Goal: Task Accomplishment & Management: Complete application form

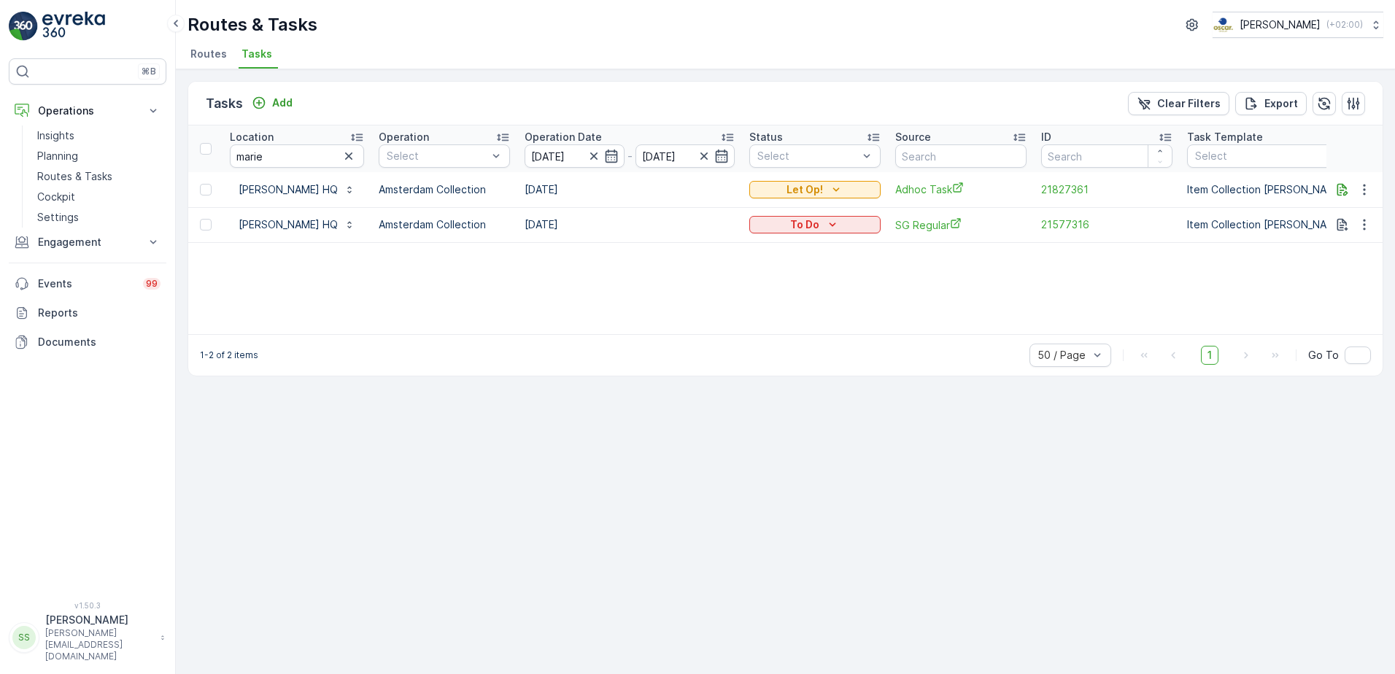
click at [356, 153] on icon "button" at bounding box center [349, 156] width 15 height 15
click at [369, 75] on div "Tasks Add Clear Filters Export Location Operation Select Operation Date [DATE] …" at bounding box center [786, 371] width 1220 height 605
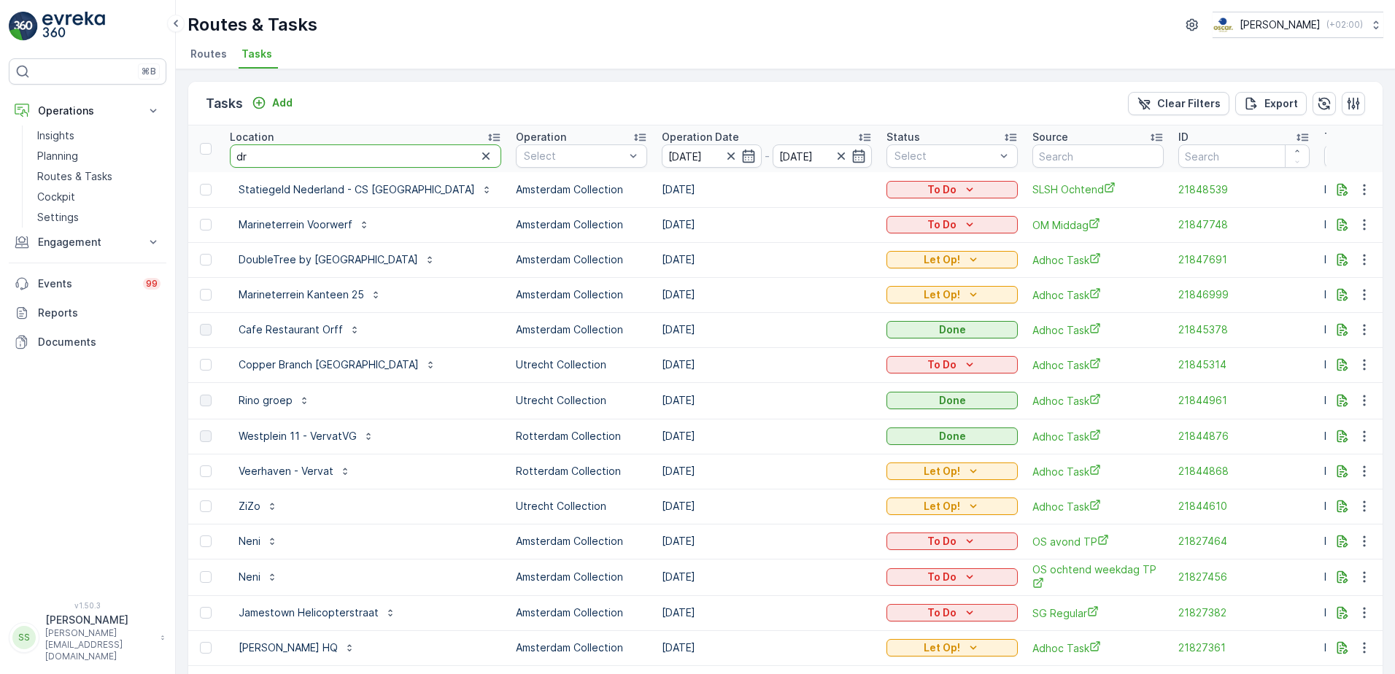
type input "dro"
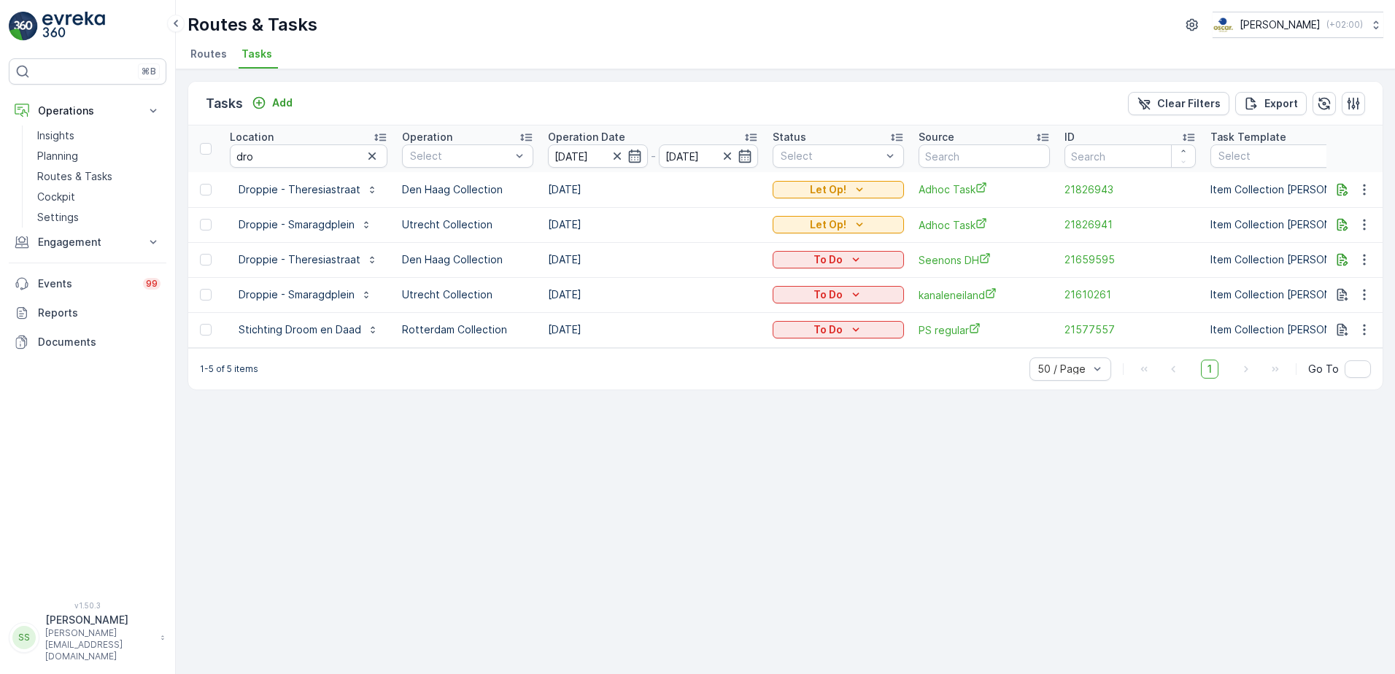
click at [377, 85] on div "Tasks Add Clear Filters Export" at bounding box center [785, 104] width 1195 height 44
click at [376, 158] on icon "button" at bounding box center [372, 156] width 15 height 15
click at [474, 112] on div "Tasks Add Clear Filters Export" at bounding box center [785, 104] width 1195 height 44
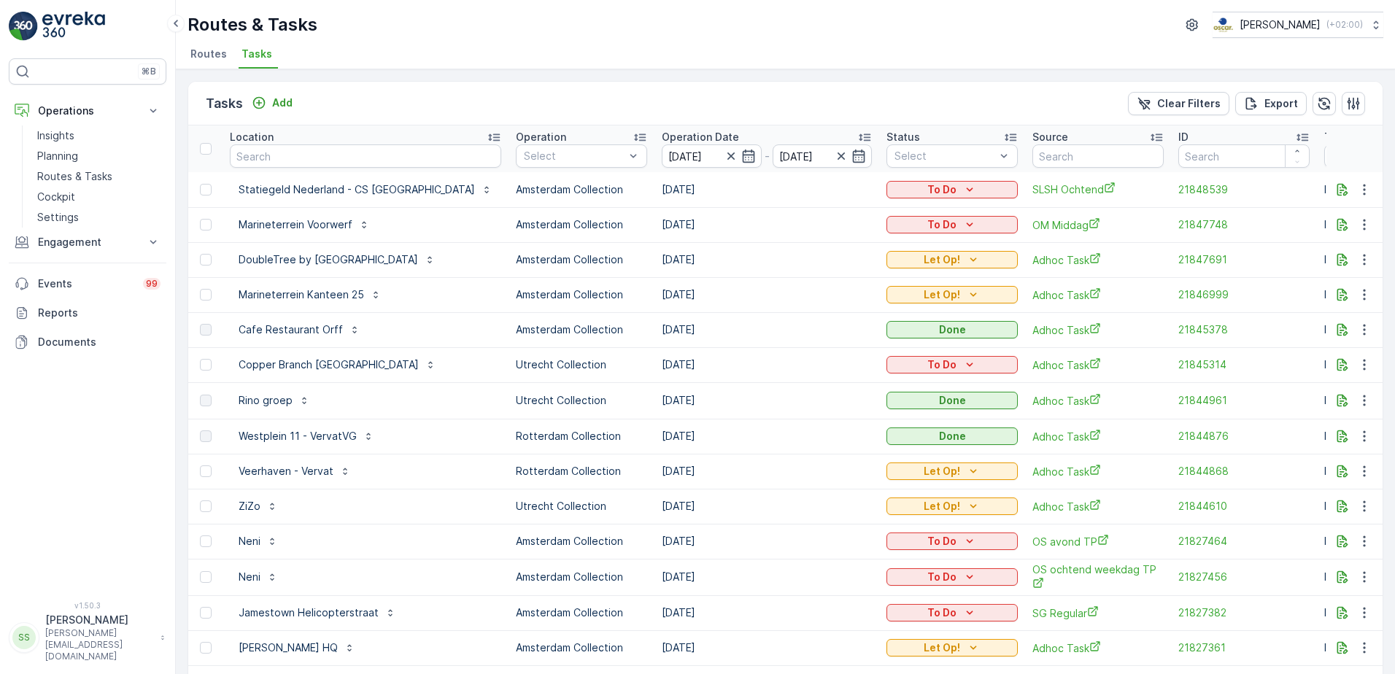
click at [212, 67] on li "Routes" at bounding box center [210, 56] width 45 height 25
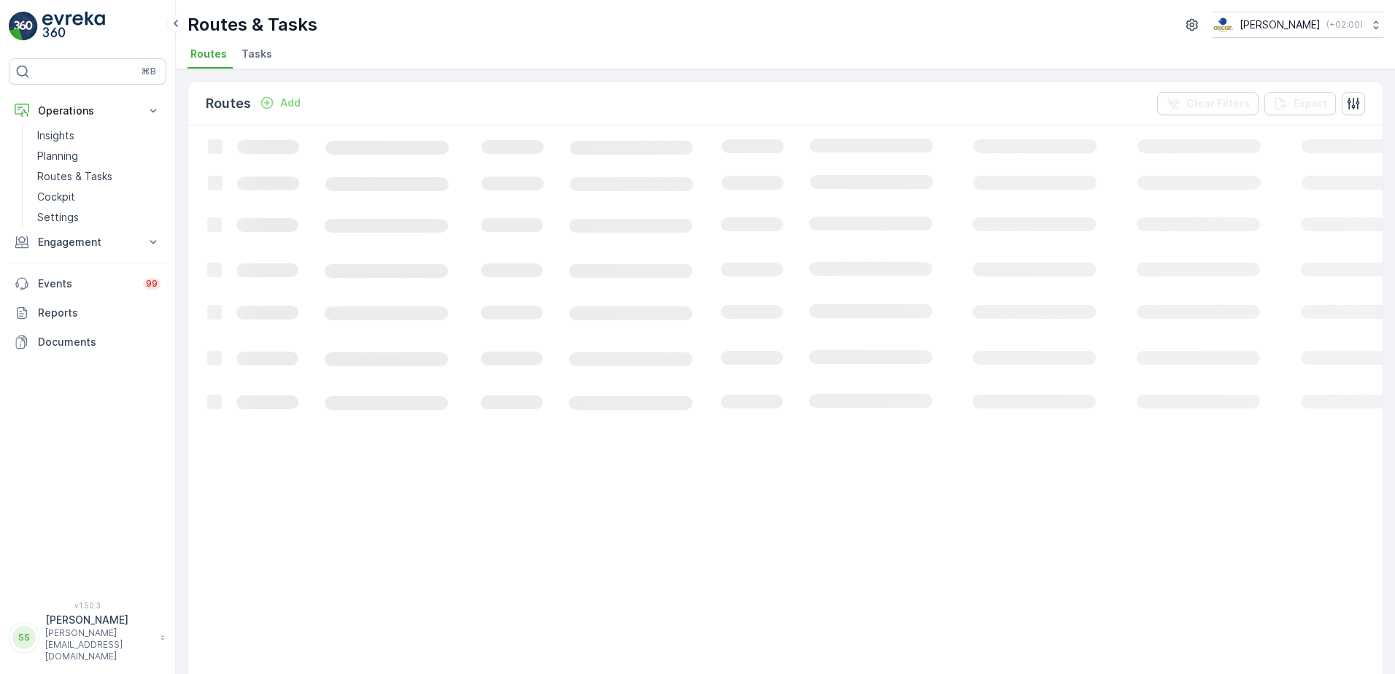
drag, startPoint x: 405, startPoint y: 90, endPoint x: 412, endPoint y: 104, distance: 15.3
click at [407, 93] on div "Routes Add Clear Filters Export" at bounding box center [785, 104] width 1195 height 44
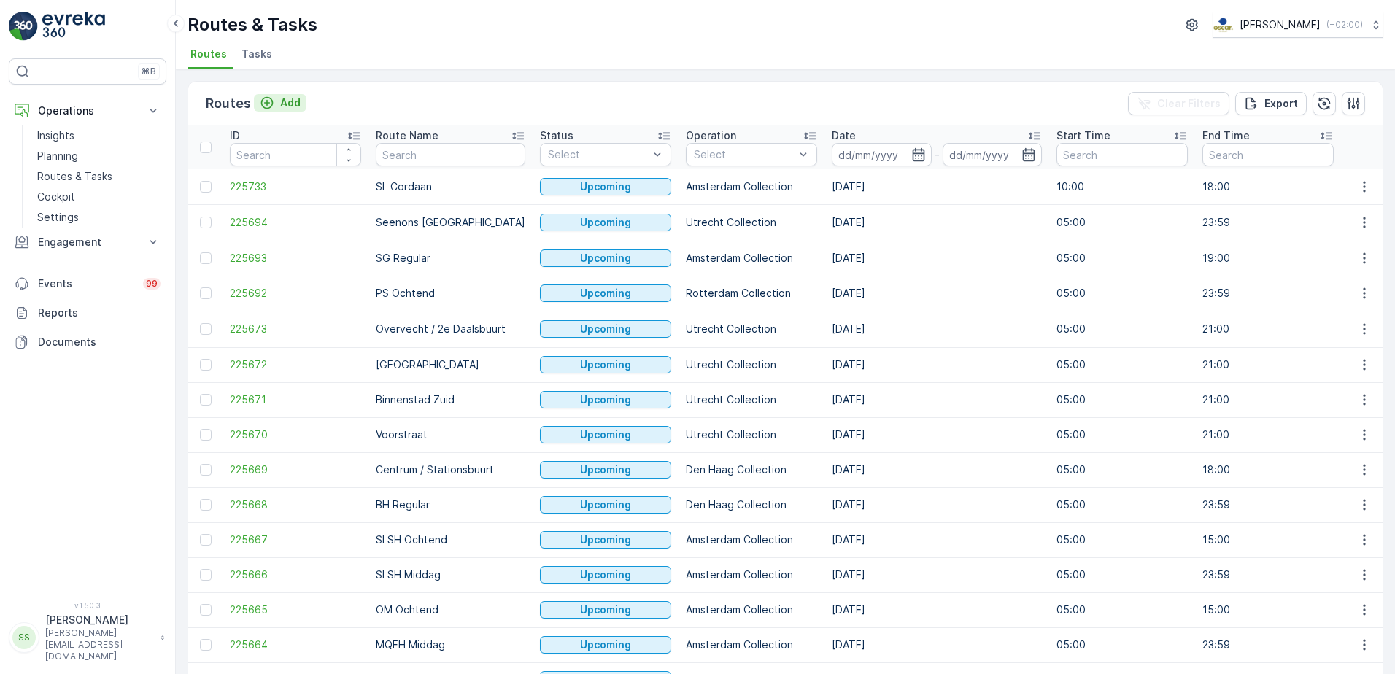
click at [288, 101] on p "Add" at bounding box center [290, 103] width 20 height 15
click at [125, 7] on div "⌘B Operations Insights Planning Routes & Tasks Cockpit Settings Engagement Insi…" at bounding box center [88, 337] width 176 height 674
click at [434, 102] on div "Routes Add Clear Filters Export" at bounding box center [785, 104] width 1195 height 44
click at [427, 101] on div "Routes Add Clear Filters Export" at bounding box center [785, 104] width 1195 height 44
click at [355, 40] on div "Routes & Tasks [PERSON_NAME] ( +02:00 ) Routes Tasks" at bounding box center [786, 34] width 1220 height 69
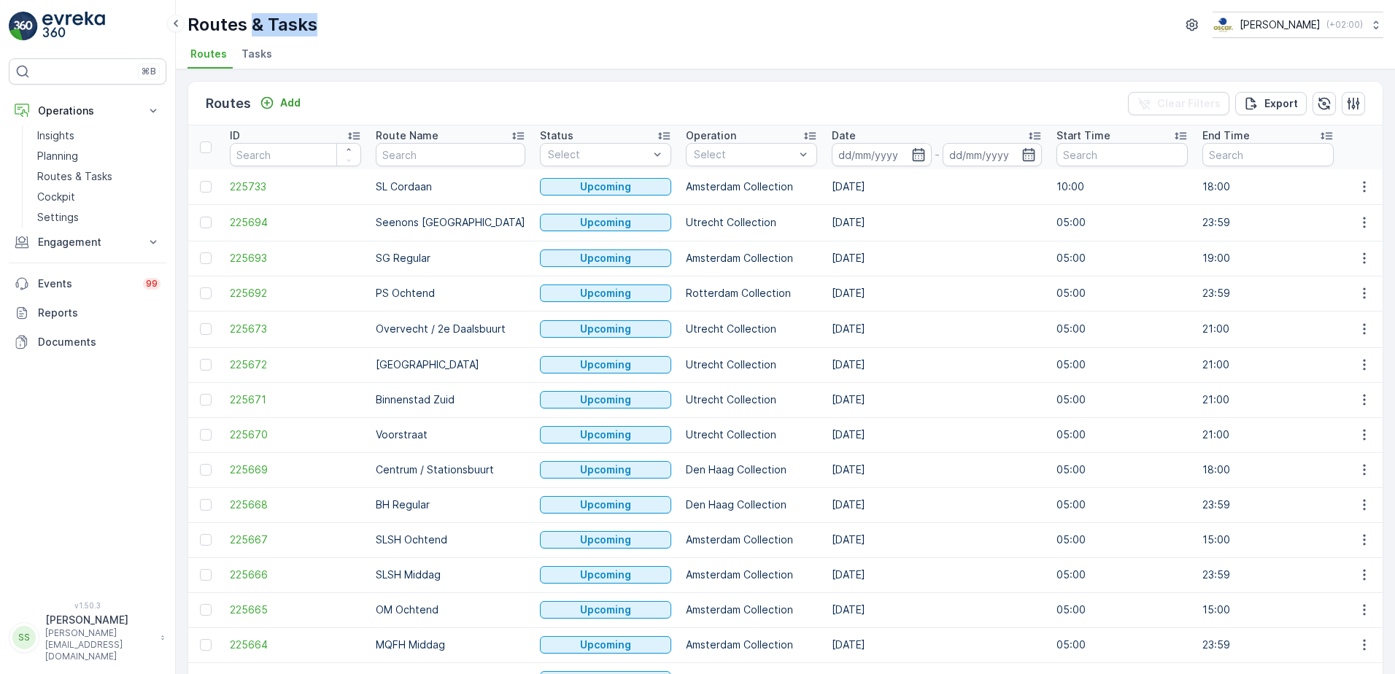
drag, startPoint x: 318, startPoint y: 19, endPoint x: 256, endPoint y: 20, distance: 62.1
click at [256, 20] on div "Routes & Tasks [PERSON_NAME] ( +02:00 )" at bounding box center [786, 25] width 1196 height 26
click at [620, 37] on div "Routes & Tasks [PERSON_NAME] ( +02:00 )" at bounding box center [786, 25] width 1196 height 26
click at [392, 93] on div "Routes Add Clear Filters Export" at bounding box center [785, 104] width 1195 height 44
click at [369, 36] on div "Routes & Tasks [PERSON_NAME] ( +02:00 )" at bounding box center [786, 25] width 1196 height 26
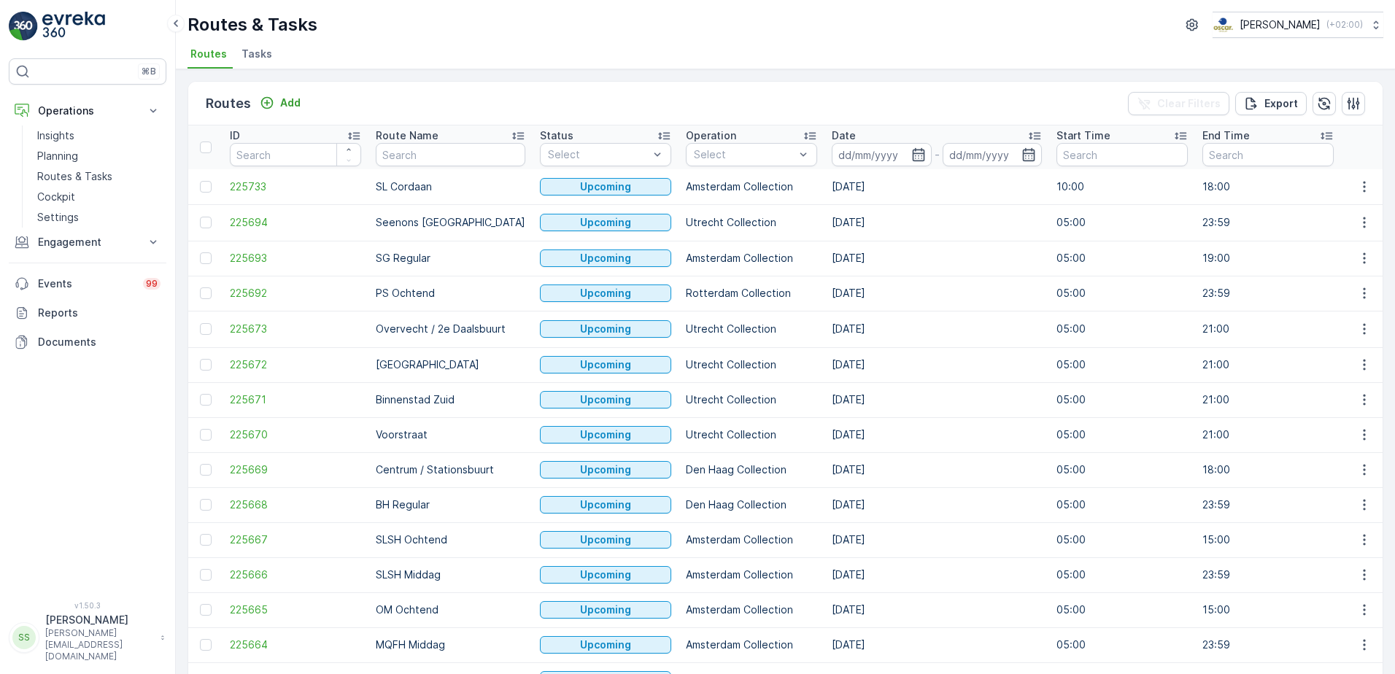
drag, startPoint x: 533, startPoint y: 61, endPoint x: 557, endPoint y: 69, distance: 25.4
click at [533, 62] on ul "Routes Tasks" at bounding box center [780, 56] width 1184 height 25
click at [291, 26] on p "Routes & Tasks" at bounding box center [253, 24] width 130 height 23
drag, startPoint x: 291, startPoint y: 26, endPoint x: 569, endPoint y: 23, distance: 278.1
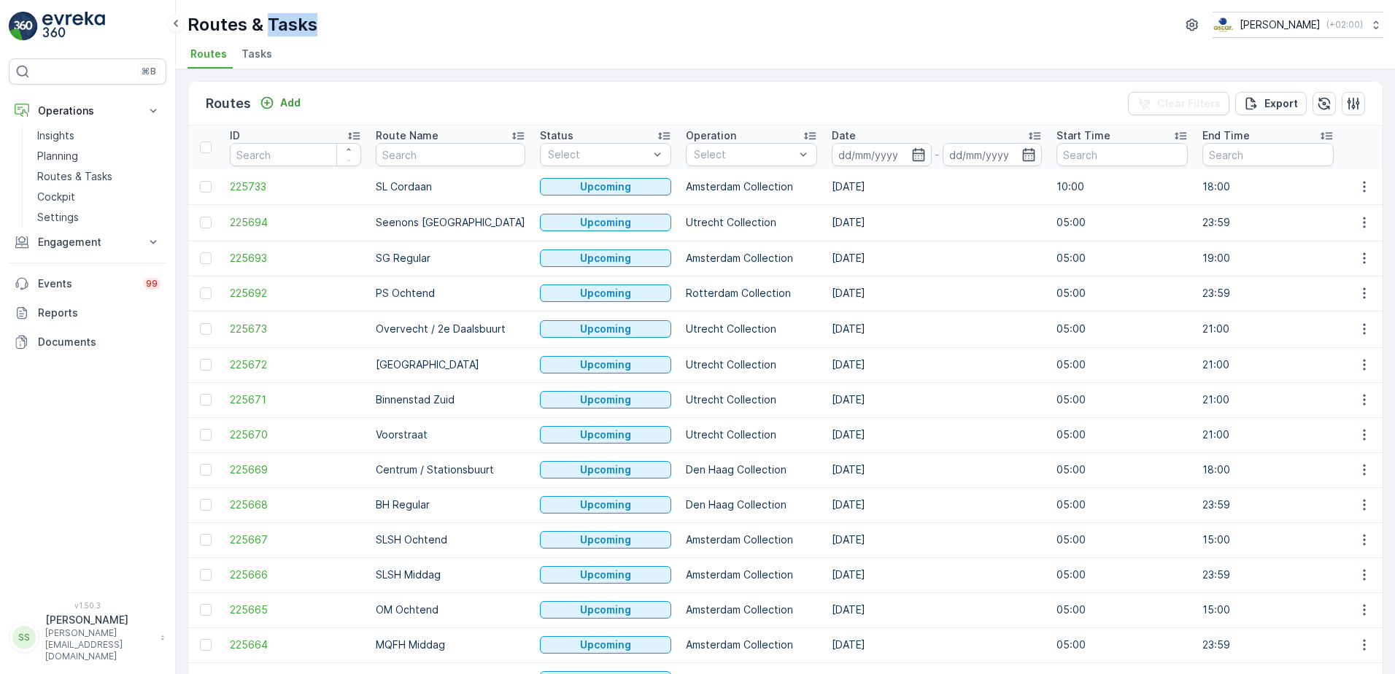
click at [569, 23] on div "Routes & Tasks [PERSON_NAME] ( +02:00 )" at bounding box center [786, 25] width 1196 height 26
drag, startPoint x: 377, startPoint y: 101, endPoint x: 344, endPoint y: 113, distance: 35.8
click at [371, 104] on div "Routes Add Clear Filters Export" at bounding box center [785, 104] width 1195 height 44
click at [455, 150] on input "text" at bounding box center [451, 154] width 150 height 23
type input "cs"
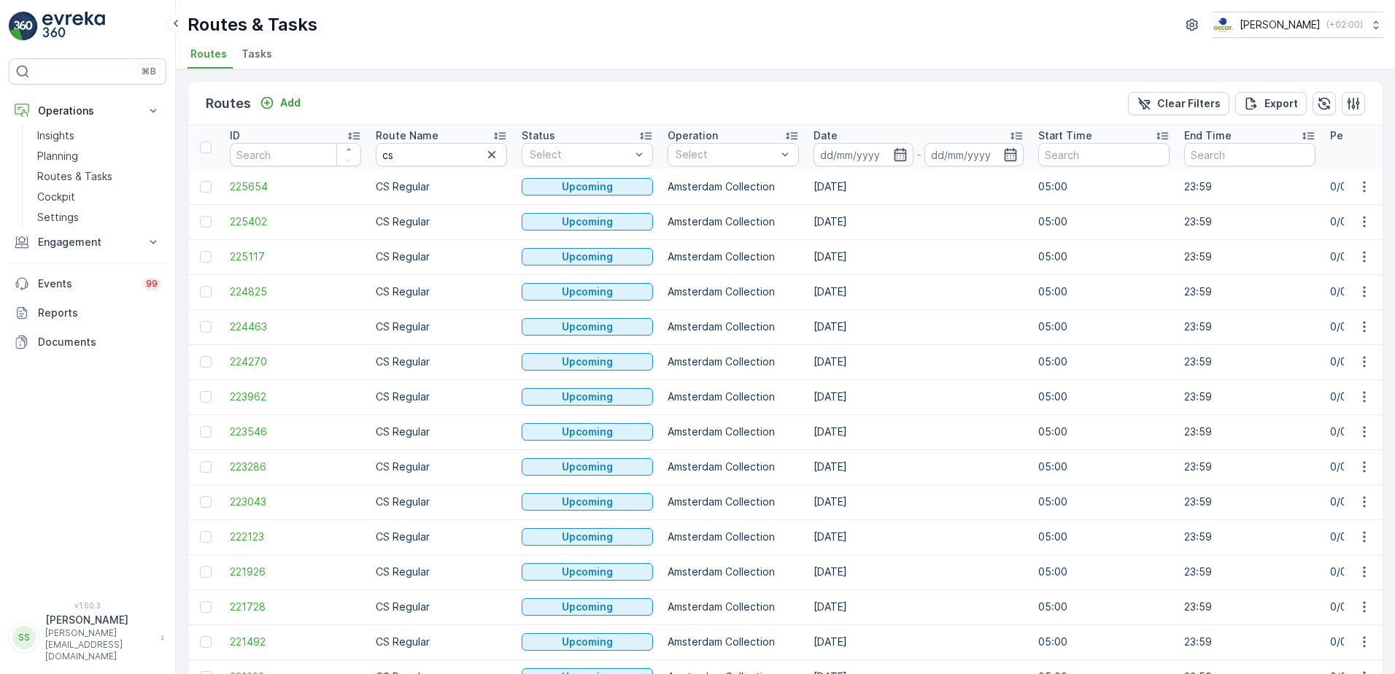
click at [728, 99] on div "Routes Add Clear Filters Export" at bounding box center [785, 104] width 1195 height 44
click at [914, 153] on div "-" at bounding box center [919, 154] width 210 height 23
click at [902, 155] on icon "button" at bounding box center [900, 154] width 15 height 15
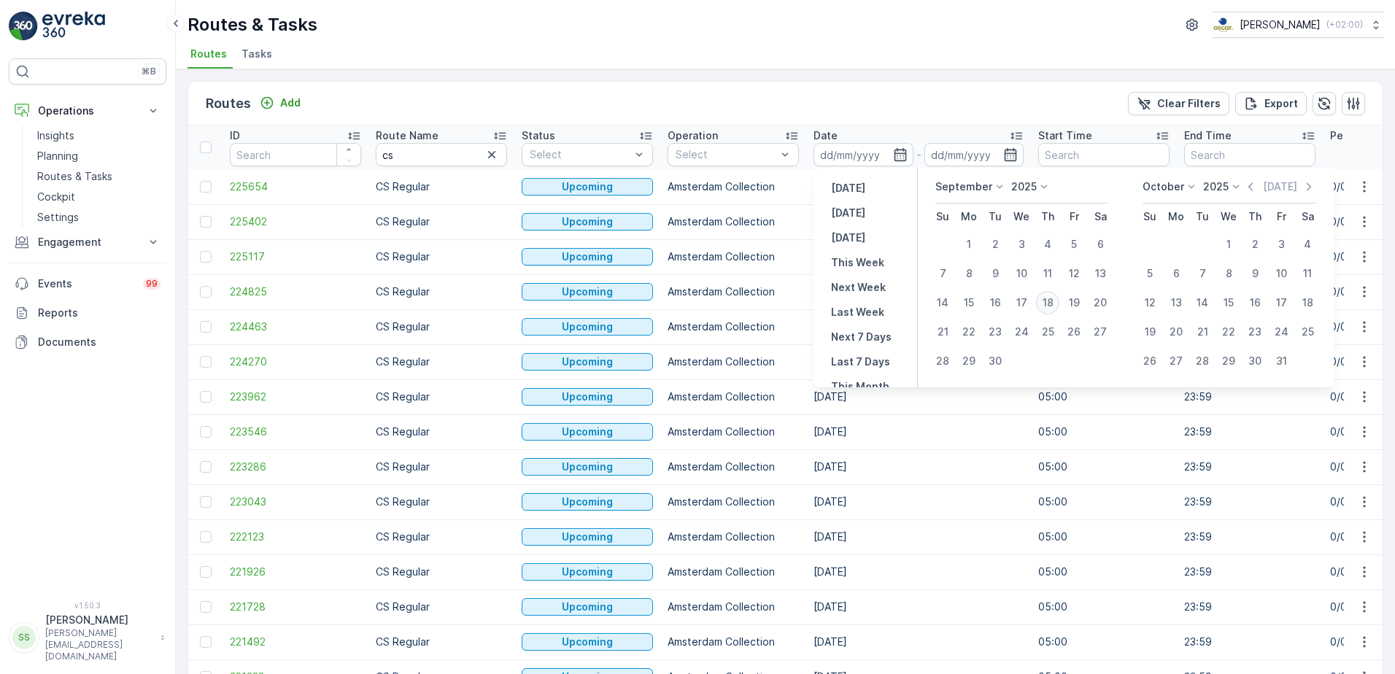
click at [1050, 307] on div "18" at bounding box center [1047, 302] width 23 height 23
type input "[DATE]"
click at [944, 91] on div "Routes Add Clear Filters Export" at bounding box center [785, 104] width 1195 height 44
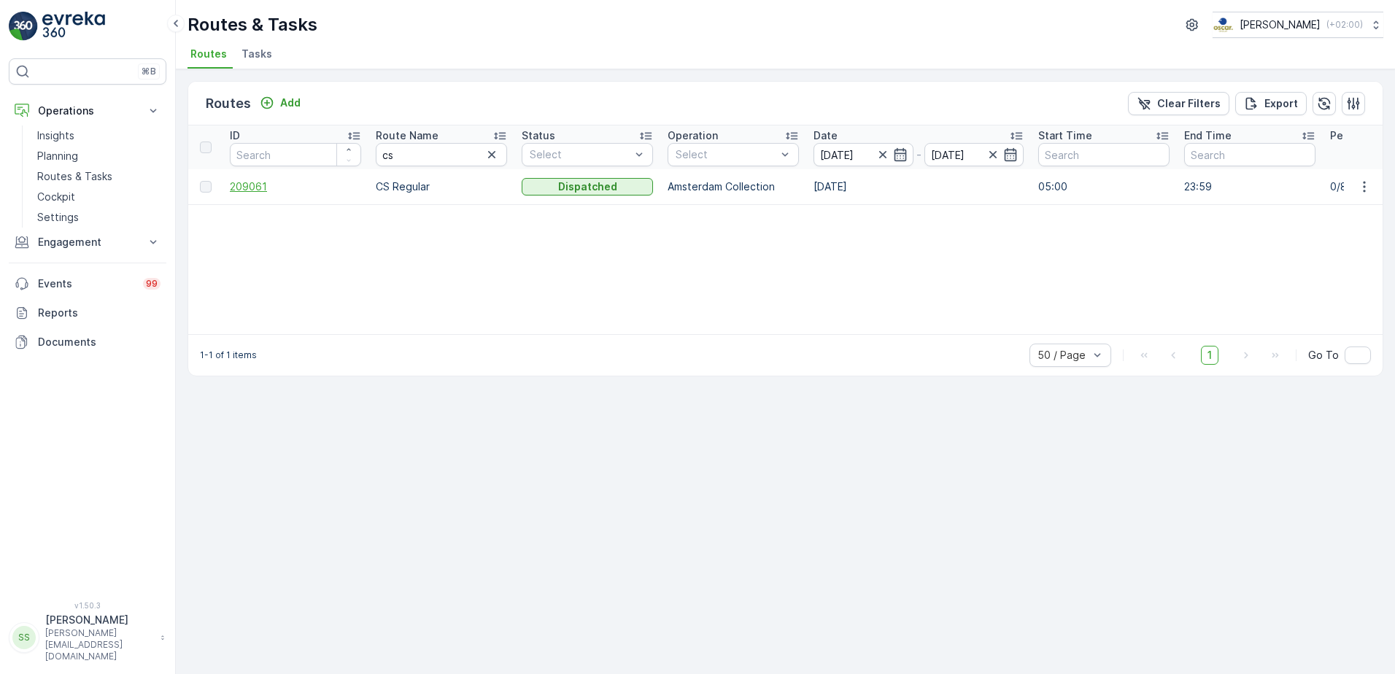
click at [249, 190] on span "209061" at bounding box center [295, 187] width 131 height 15
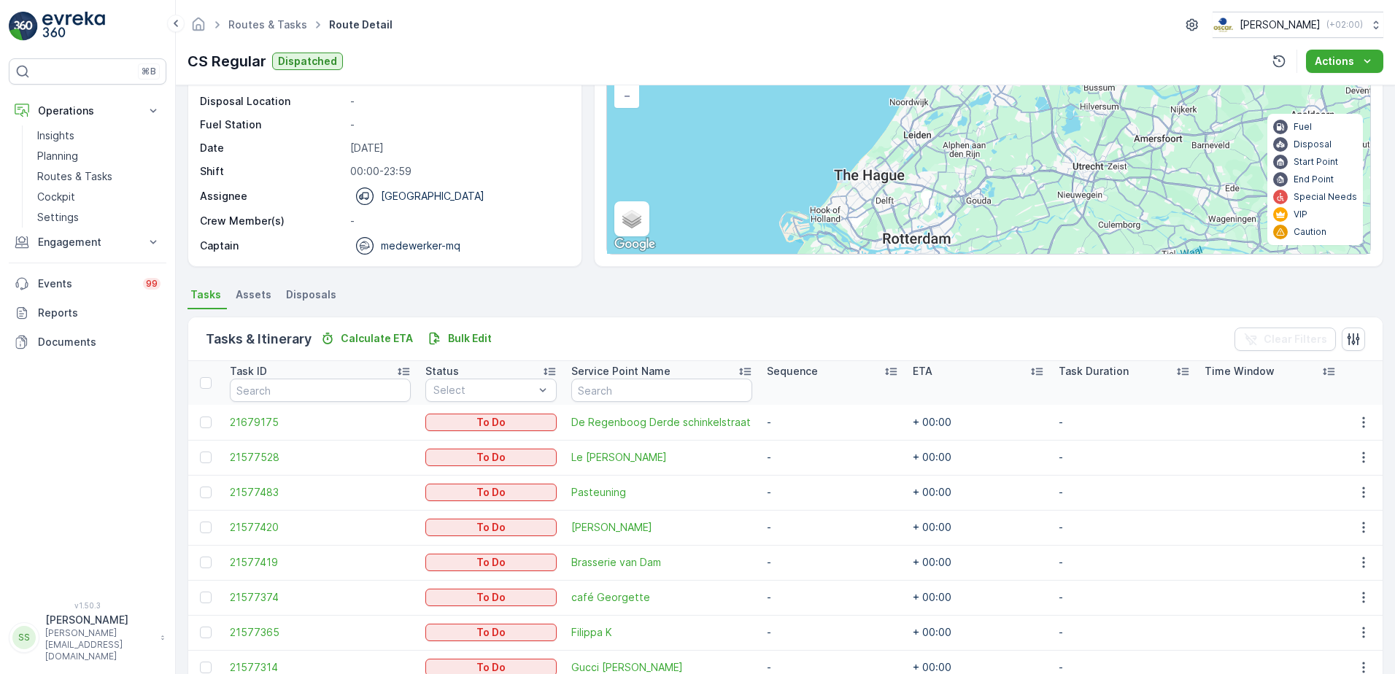
scroll to position [195, 0]
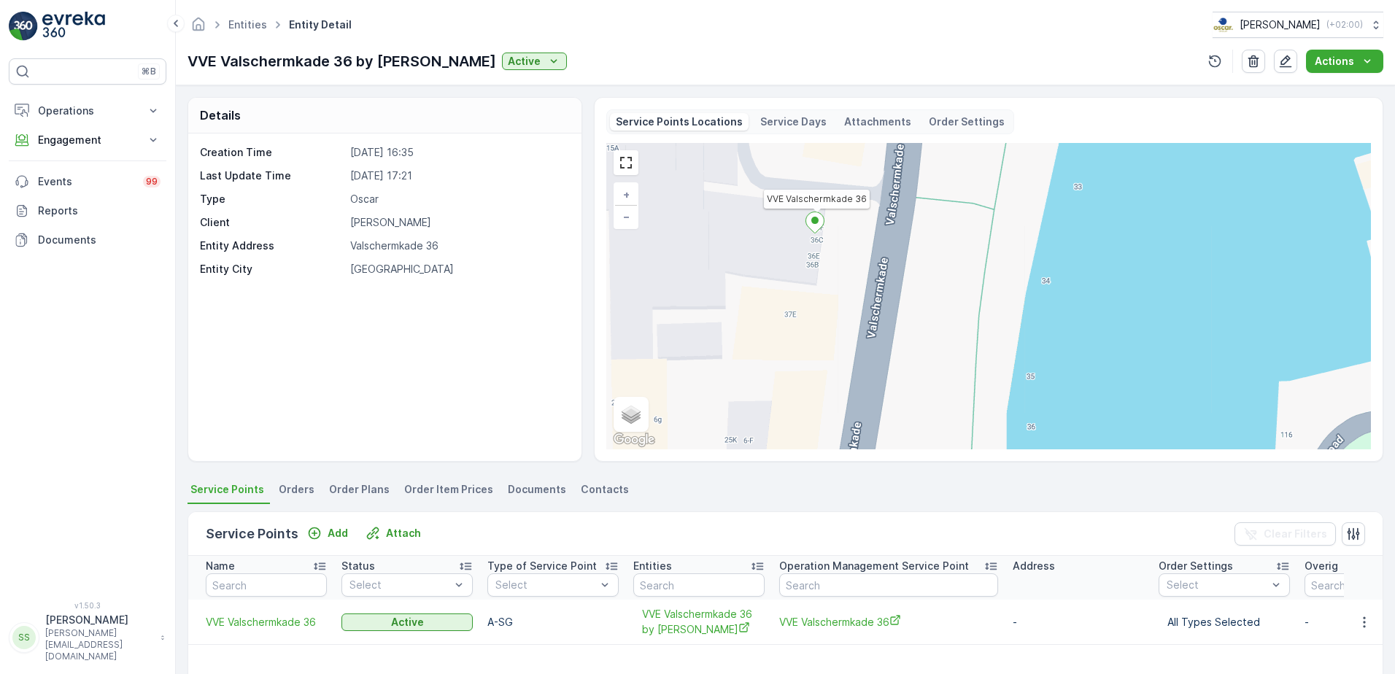
click at [614, 33] on div "Entities Entity Detail [PERSON_NAME] ( +02:00 )" at bounding box center [786, 25] width 1196 height 26
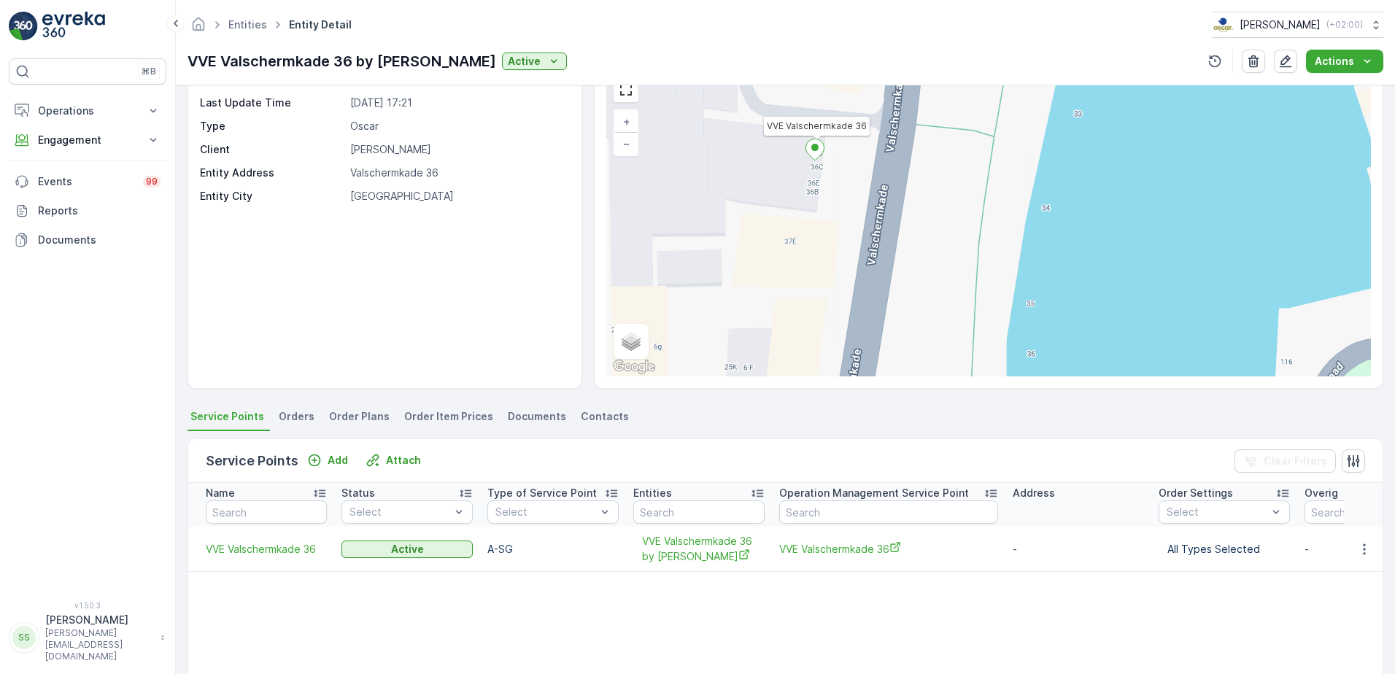
click at [457, 336] on div "Creation Time [DATE] 16:35 Last Update Time [DATE] 17:21 Type Oscar Client [PER…" at bounding box center [384, 225] width 393 height 328
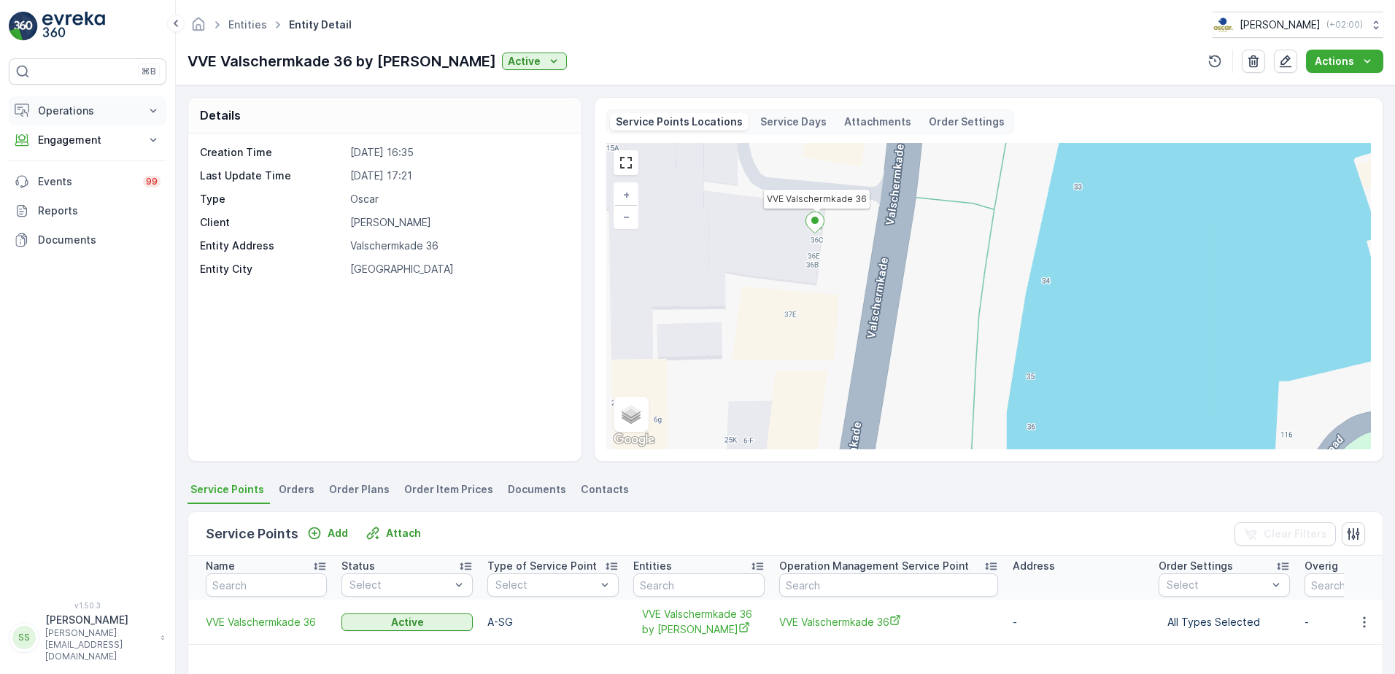
click at [69, 101] on button "Operations" at bounding box center [88, 110] width 158 height 29
click at [55, 155] on p "Planning" at bounding box center [57, 156] width 41 height 15
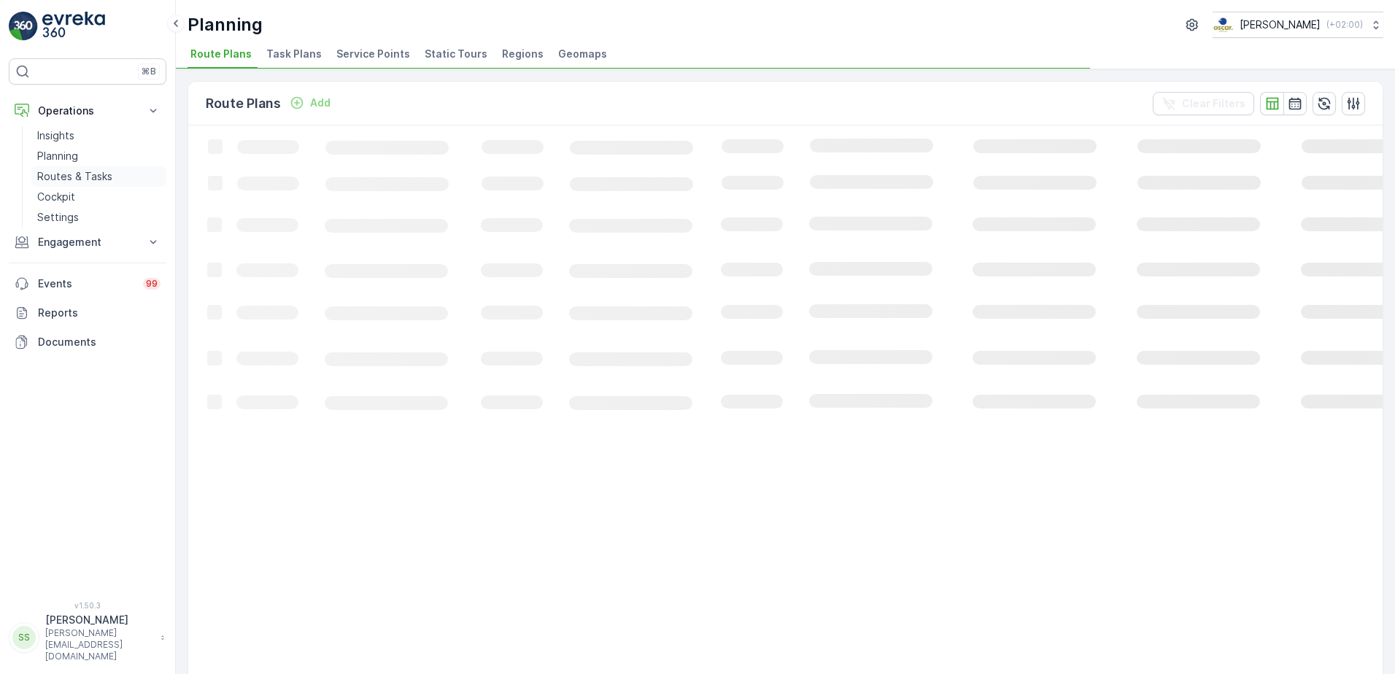
click at [63, 170] on p "Routes & Tasks" at bounding box center [74, 176] width 75 height 15
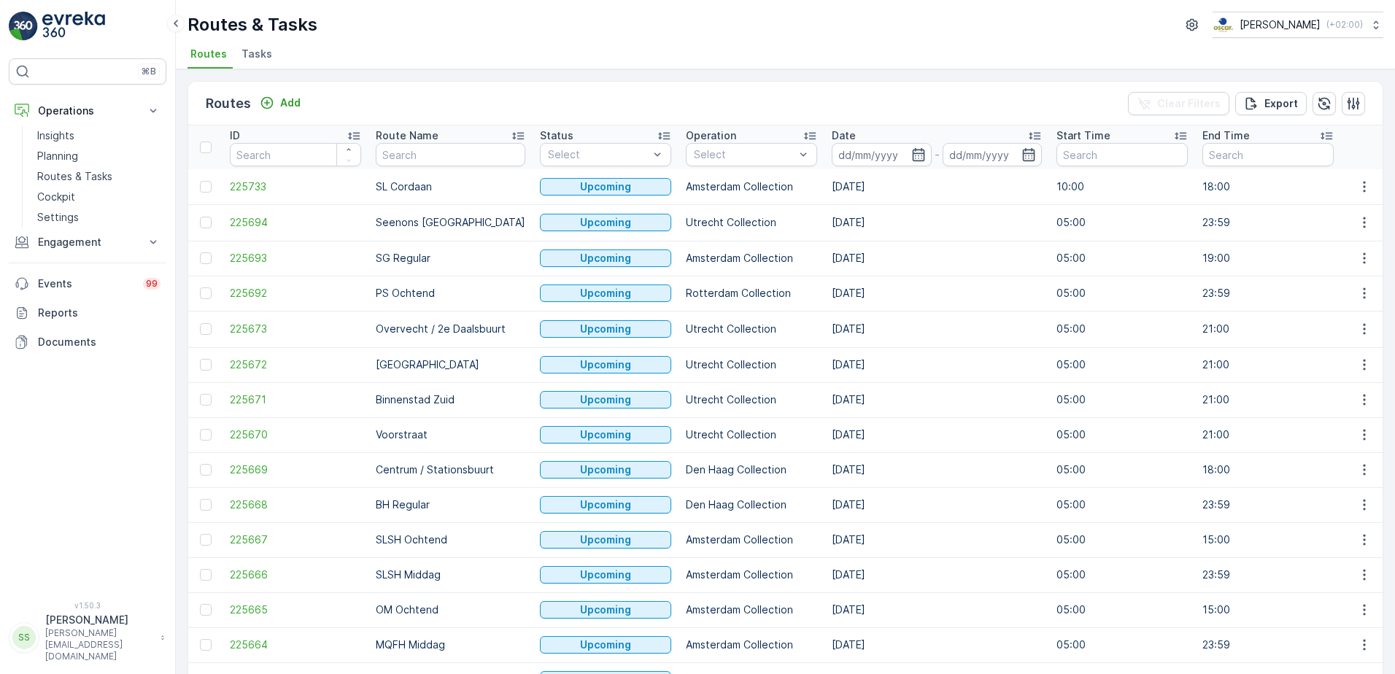
click at [417, 98] on div "Routes Add Clear Filters Export" at bounding box center [785, 104] width 1195 height 44
drag, startPoint x: 417, startPoint y: 97, endPoint x: 367, endPoint y: 99, distance: 50.4
click at [367, 99] on div "Routes Add Clear Filters Export" at bounding box center [785, 104] width 1195 height 44
click at [267, 55] on span "Tasks" at bounding box center [257, 54] width 31 height 15
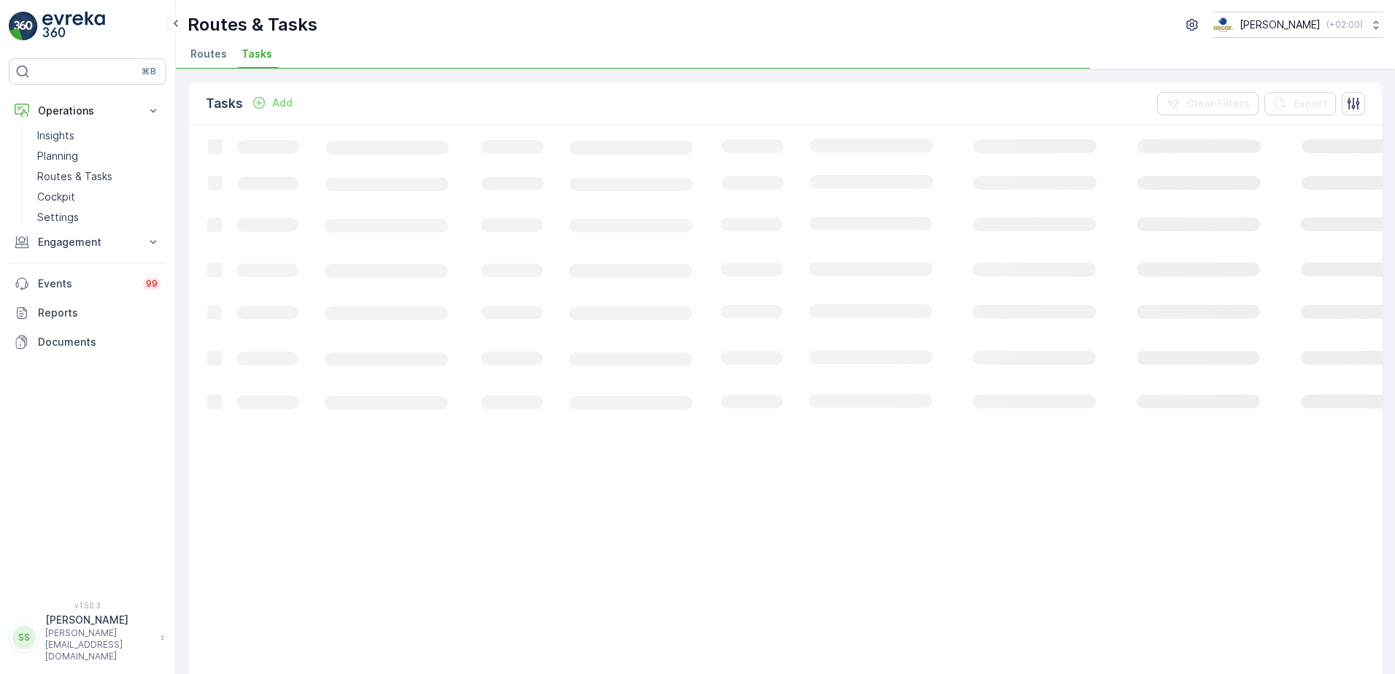
click at [389, 99] on div "Tasks Add Clear Filters Export" at bounding box center [785, 104] width 1195 height 44
click at [289, 103] on p "Add" at bounding box center [282, 103] width 20 height 15
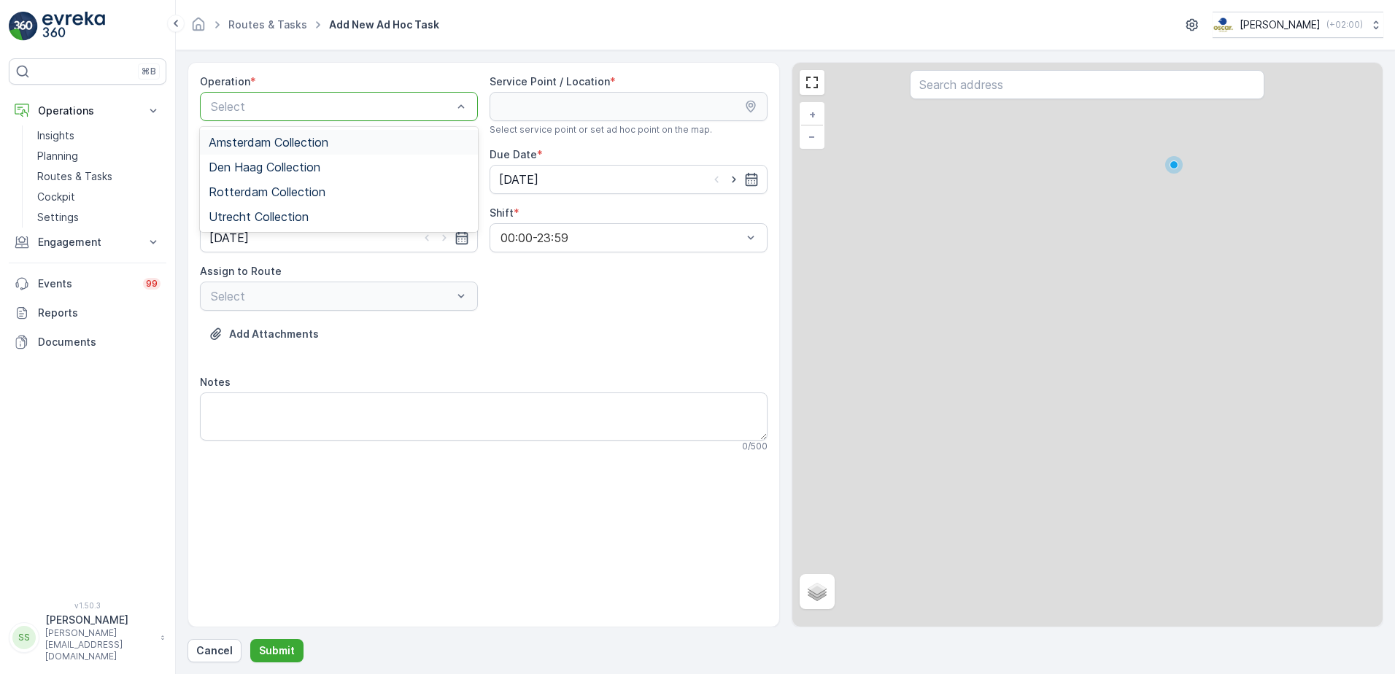
click at [271, 136] on span "Amsterdam Collection" at bounding box center [269, 142] width 120 height 13
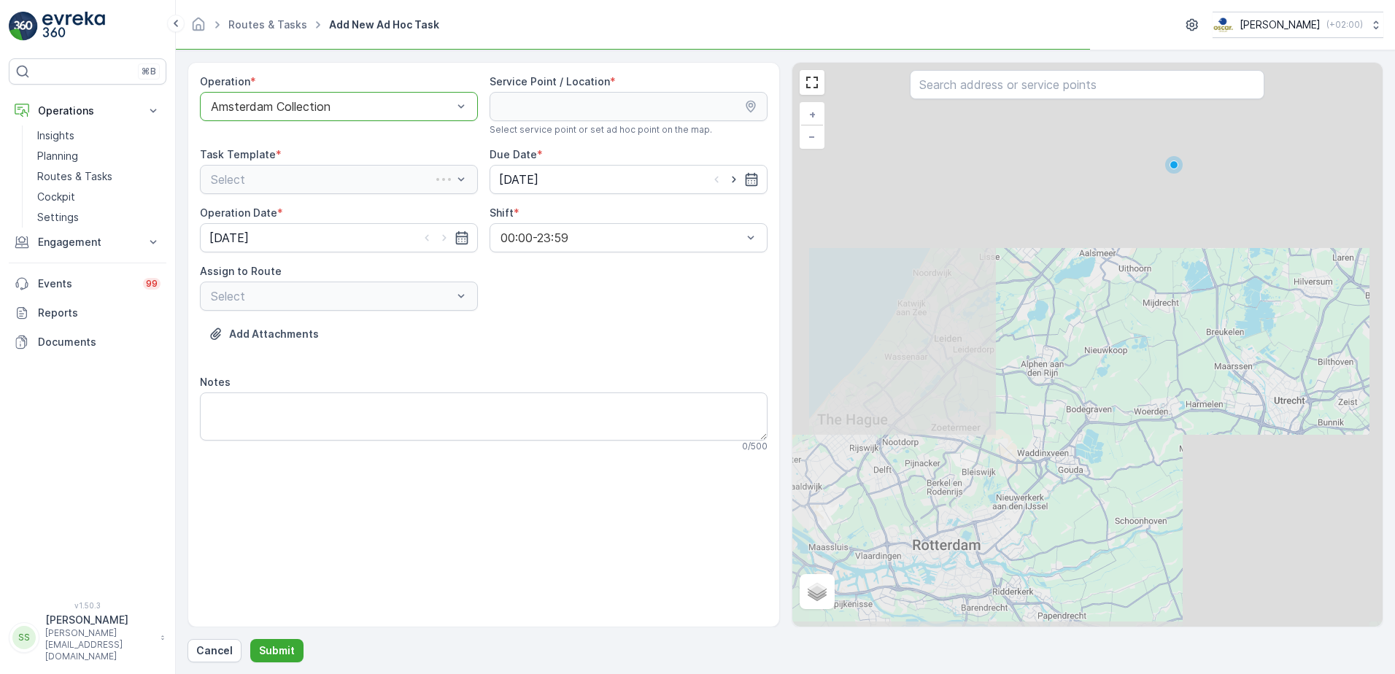
click at [671, 320] on div "Operation * option Amsterdam Collection, selected. Amsterdam Collection Service…" at bounding box center [484, 269] width 568 height 390
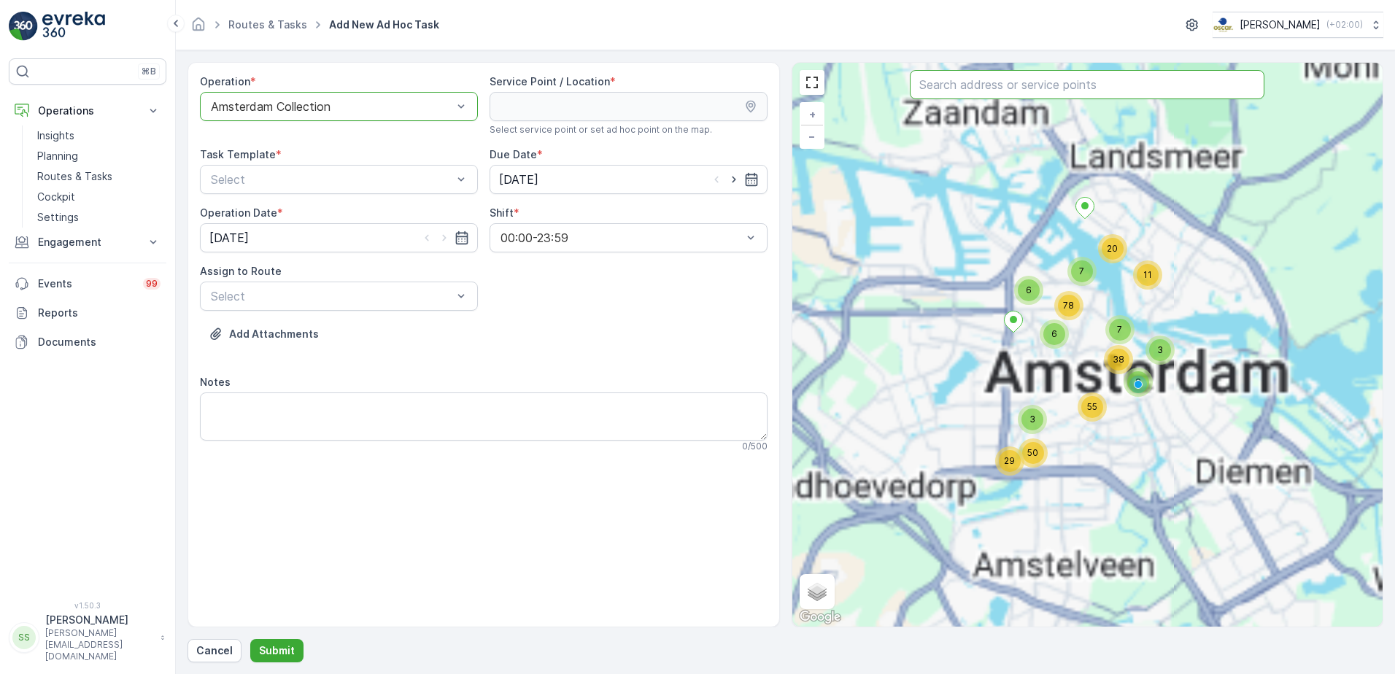
click at [1012, 85] on input "text" at bounding box center [1087, 84] width 355 height 29
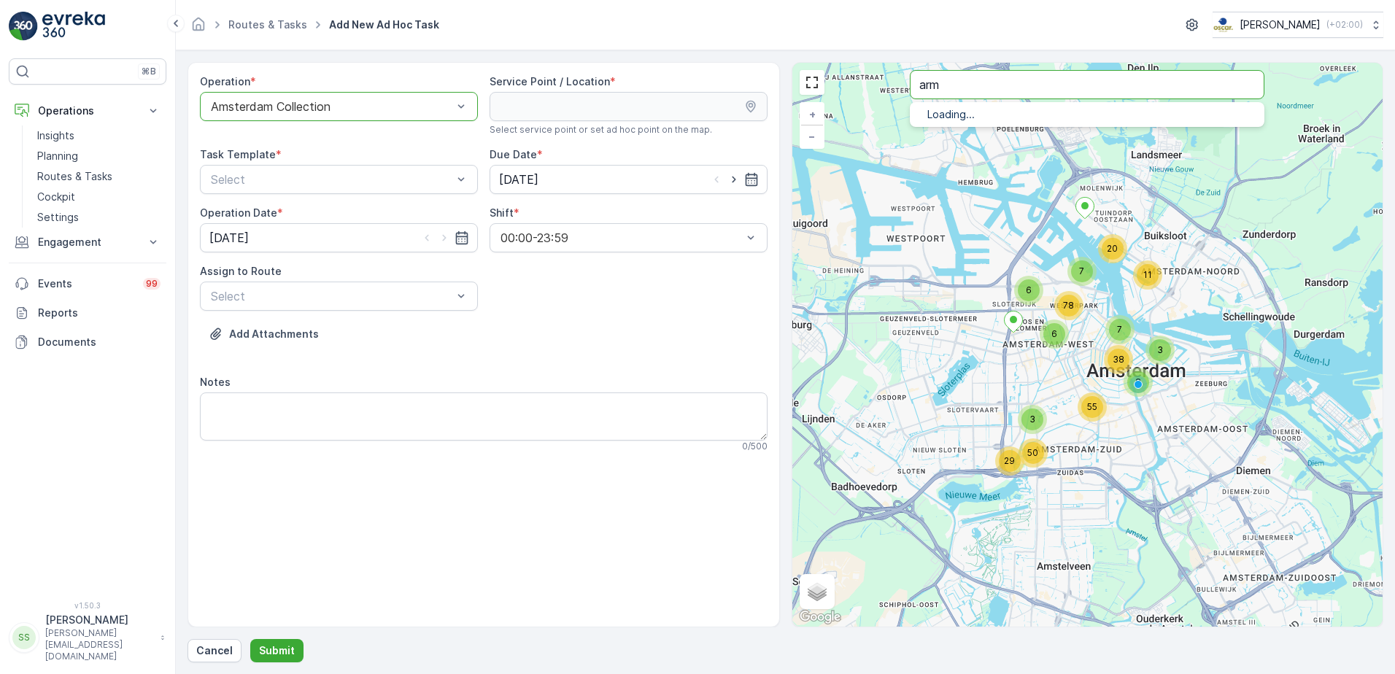
type input "arm"
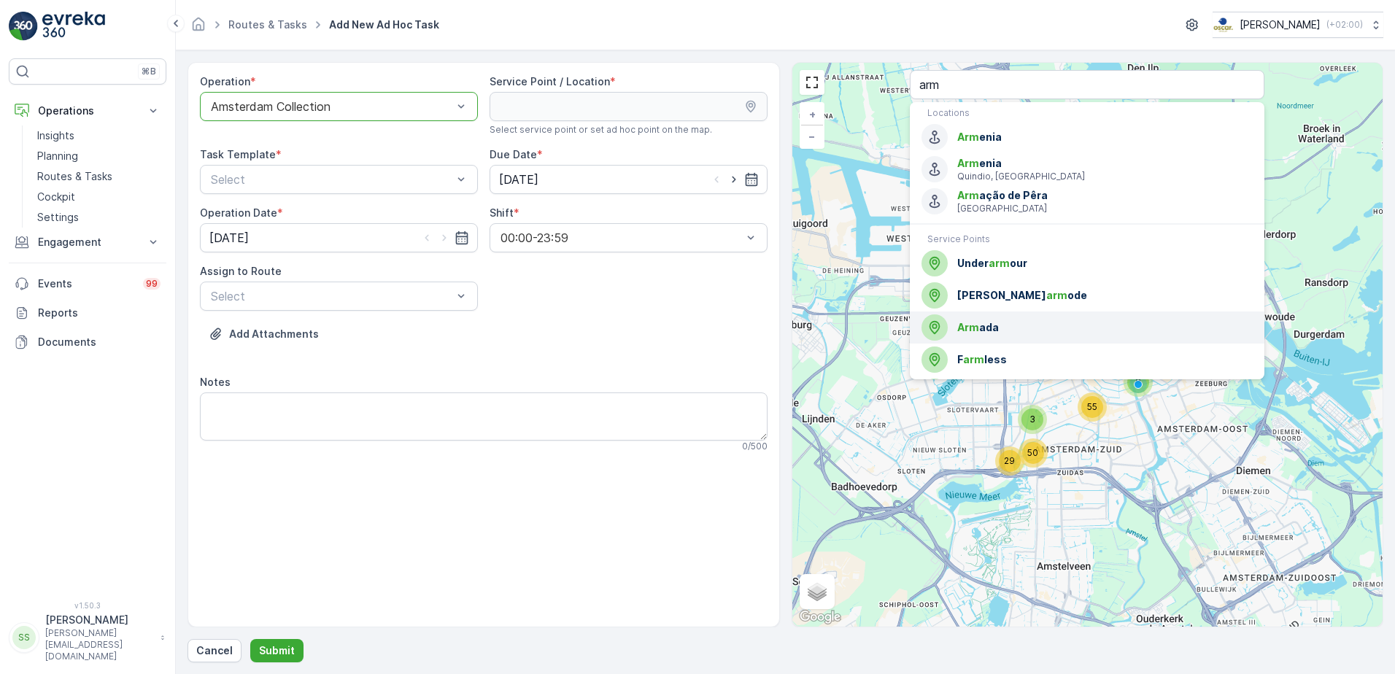
click at [977, 321] on span "Arm" at bounding box center [969, 327] width 22 height 12
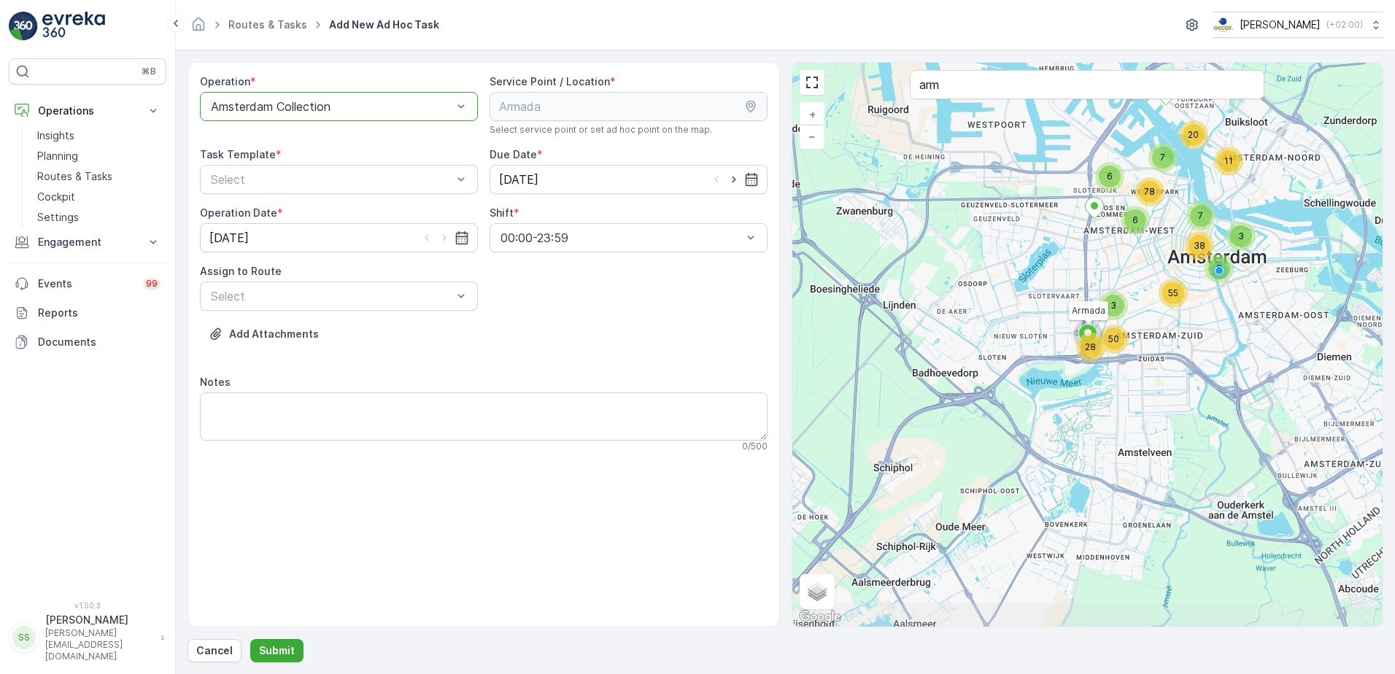
click at [585, 308] on div "Operation * option Amsterdam Collection, selected. Amsterdam Collection Service…" at bounding box center [484, 269] width 568 height 390
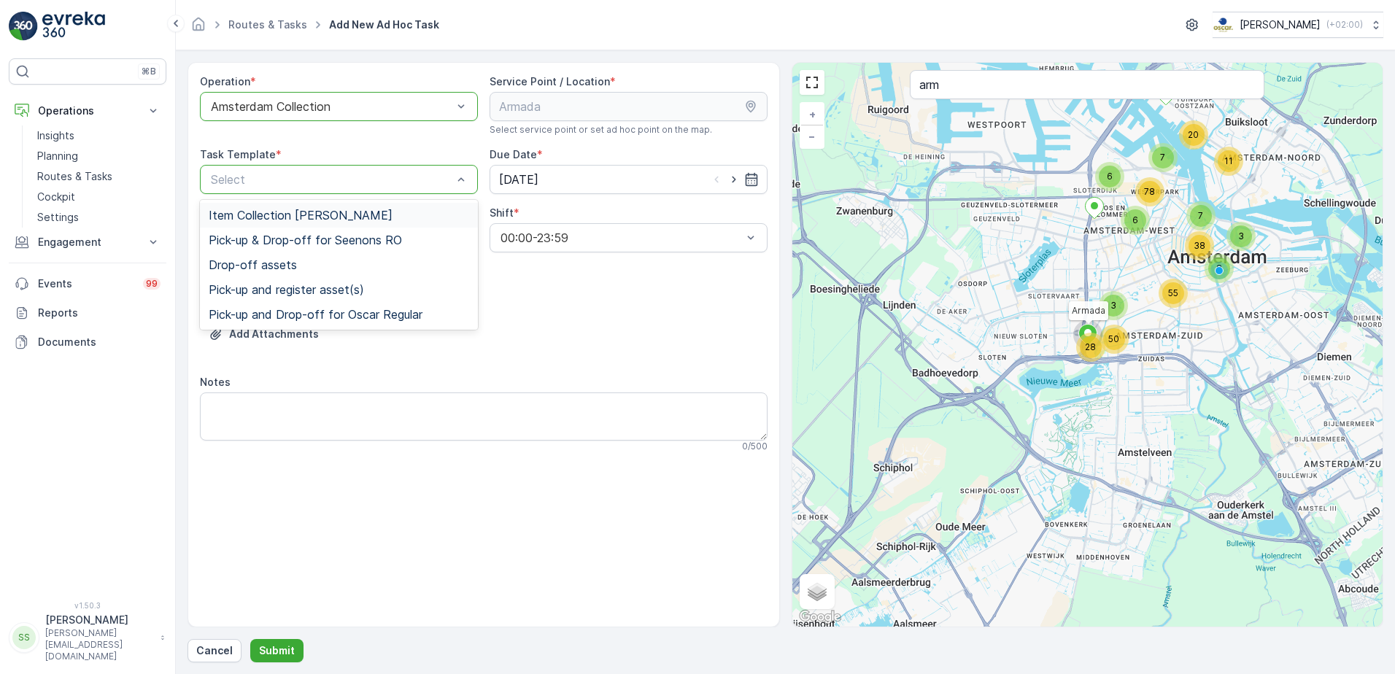
click at [362, 170] on div "Select" at bounding box center [339, 179] width 278 height 29
click at [257, 216] on span "Item Collection [PERSON_NAME]" at bounding box center [301, 215] width 184 height 13
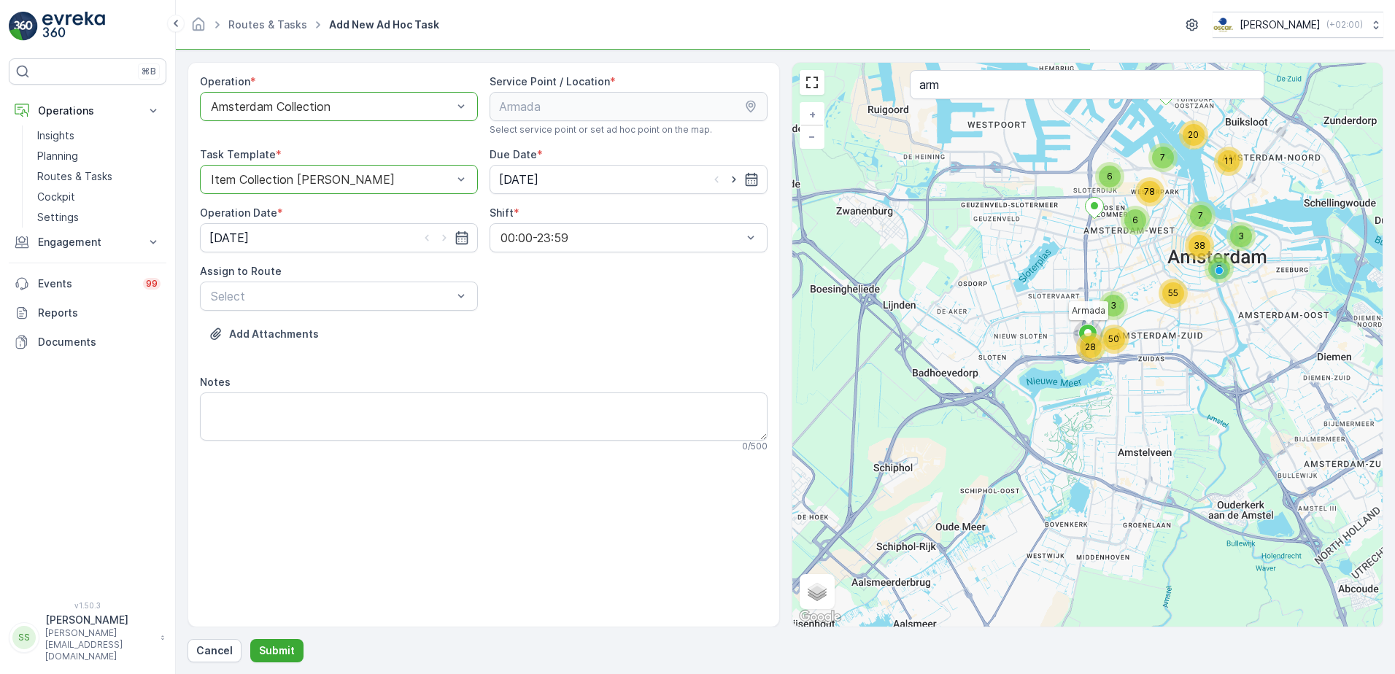
click at [653, 322] on div "Operation * option Amsterdam Collection, selected. Amsterdam Collection Service…" at bounding box center [484, 269] width 568 height 390
drag, startPoint x: 692, startPoint y: 362, endPoint x: 660, endPoint y: 350, distance: 33.7
click at [692, 362] on div "Add Attachments" at bounding box center [484, 343] width 568 height 41
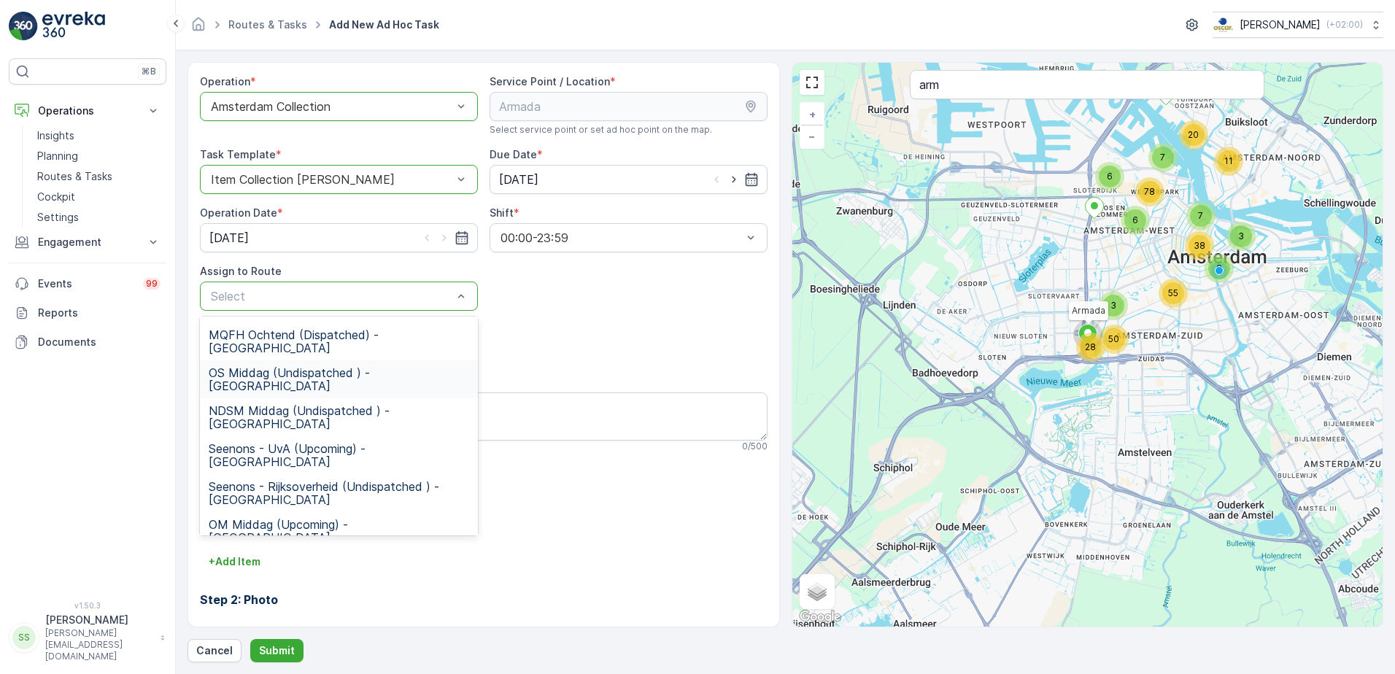
scroll to position [146, 0]
click at [260, 584] on span "SG Regular (Undispatched ) - Amsterdam" at bounding box center [339, 597] width 261 height 26
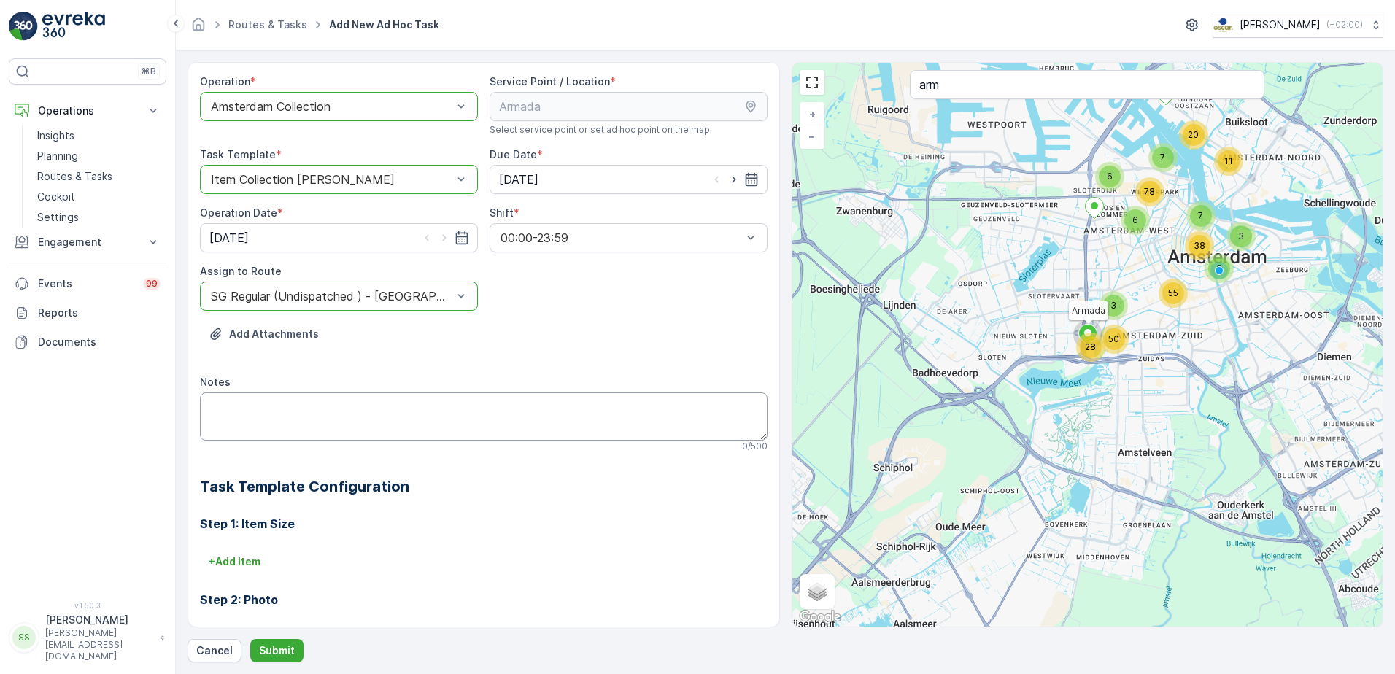
drag, startPoint x: 589, startPoint y: 491, endPoint x: 342, endPoint y: 422, distance: 256.9
click at [588, 491] on h2 "Task Template Configuration" at bounding box center [484, 487] width 568 height 22
click at [292, 407] on textarea "Notes" at bounding box center [484, 417] width 568 height 48
click at [402, 403] on textarea "Graag drie schone swillbakjes afleveren + paar rolletjes swill zakken" at bounding box center [484, 417] width 568 height 48
type textarea "Graag drie schone swillbakjes afleveren (vieze meenemen) + paar rolletjes swill…"
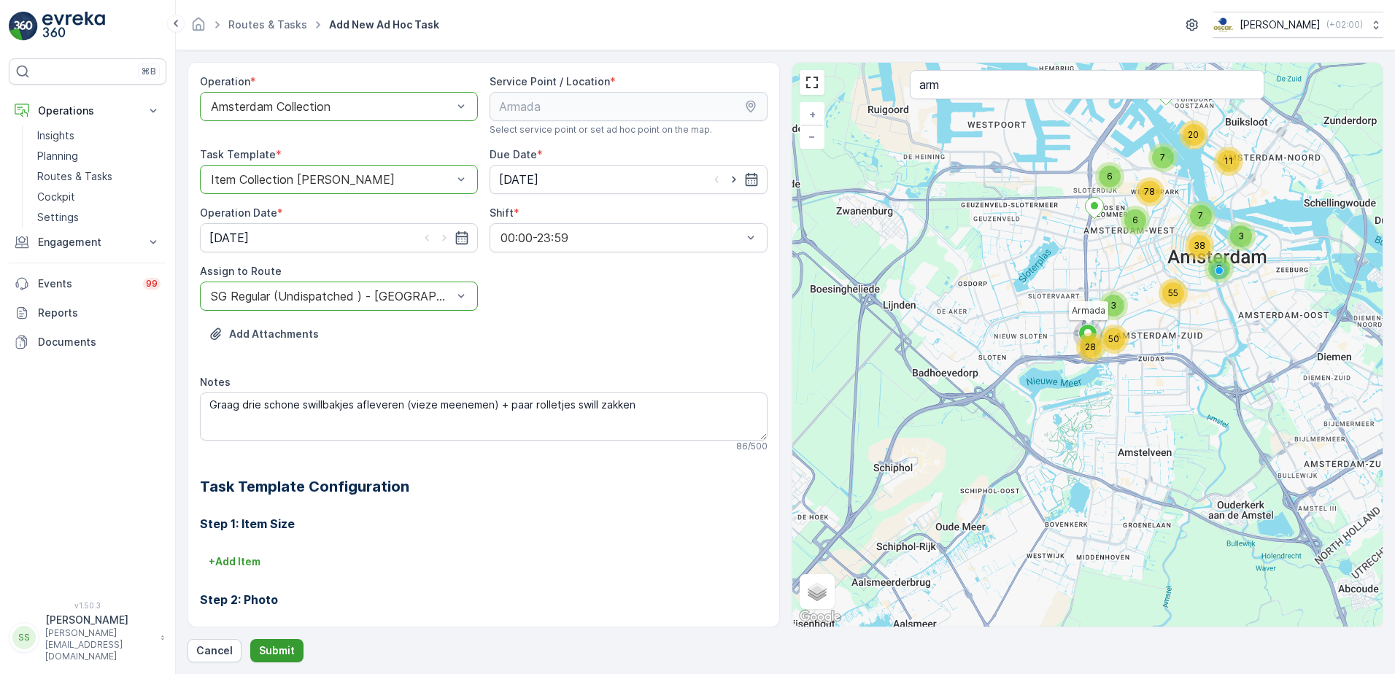
click at [283, 642] on button "Submit" at bounding box center [276, 650] width 53 height 23
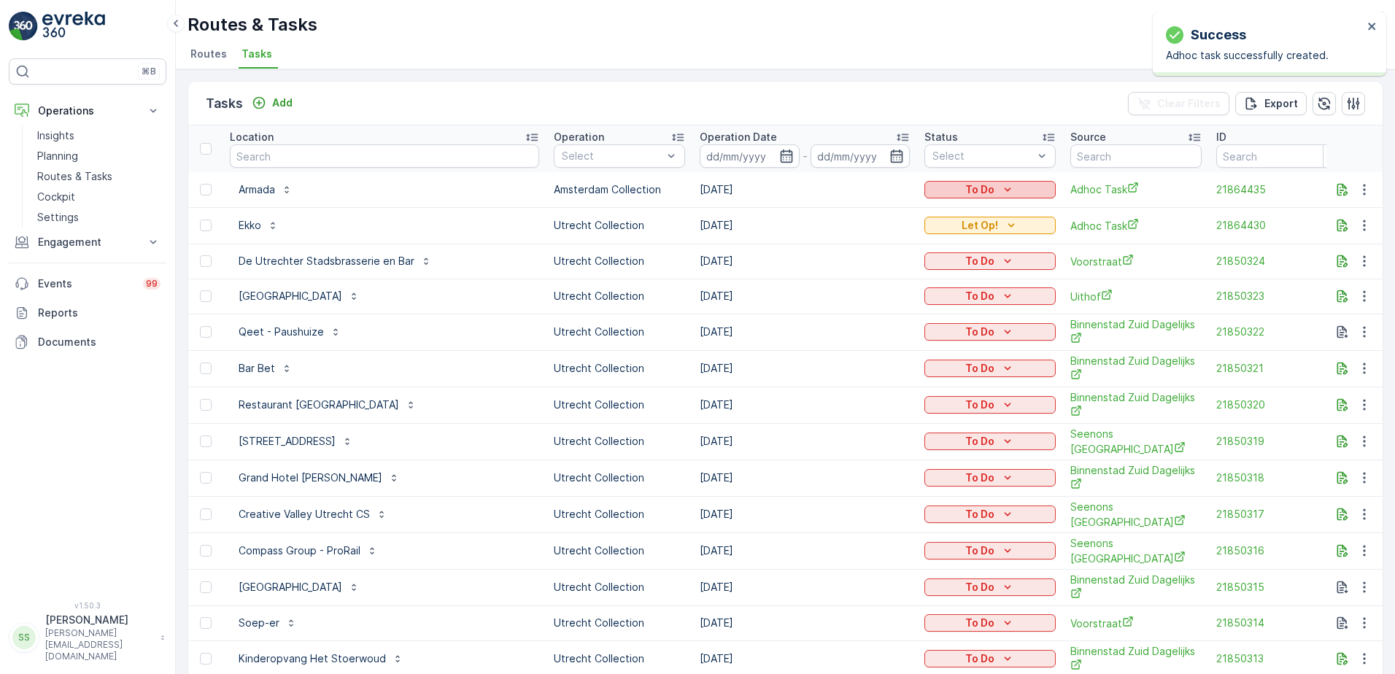
click at [1001, 188] on icon "To Do" at bounding box center [1008, 189] width 15 height 15
click at [927, 208] on span "Let Op!" at bounding box center [930, 211] width 36 height 15
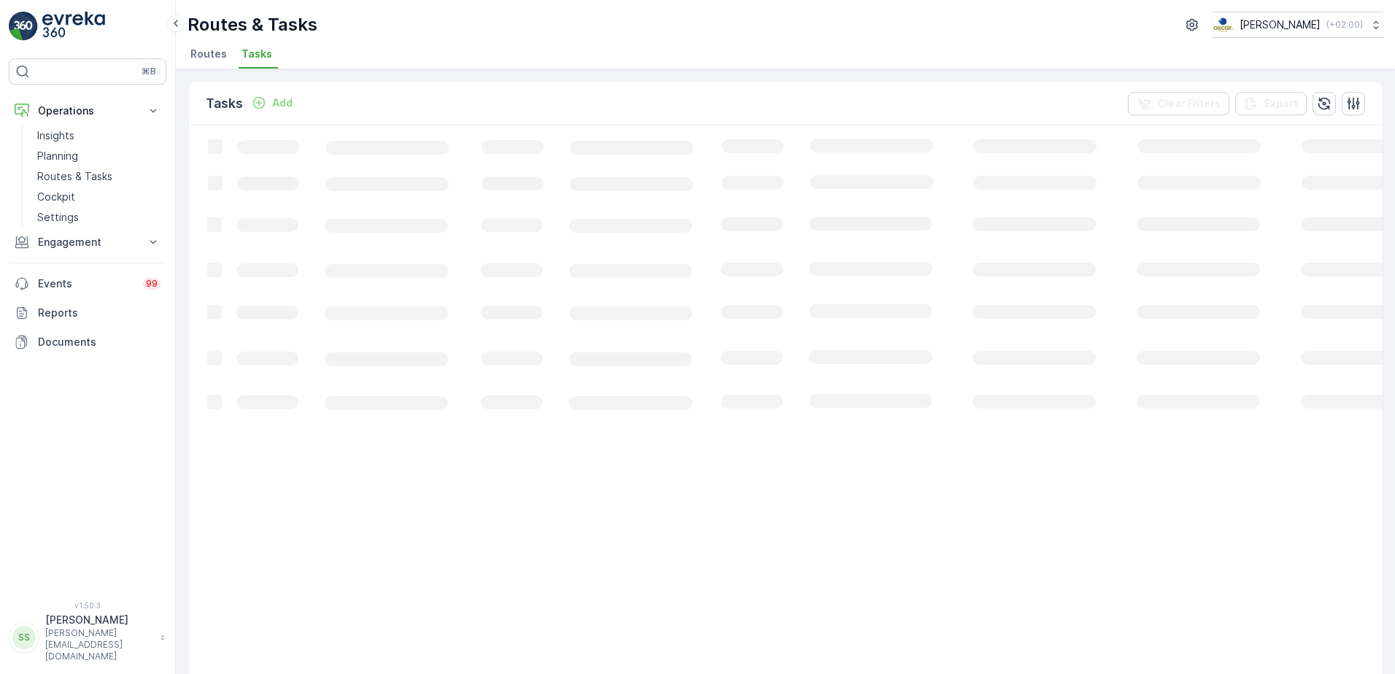
click at [856, 107] on div "Tasks Add Clear Filters Export" at bounding box center [785, 104] width 1195 height 44
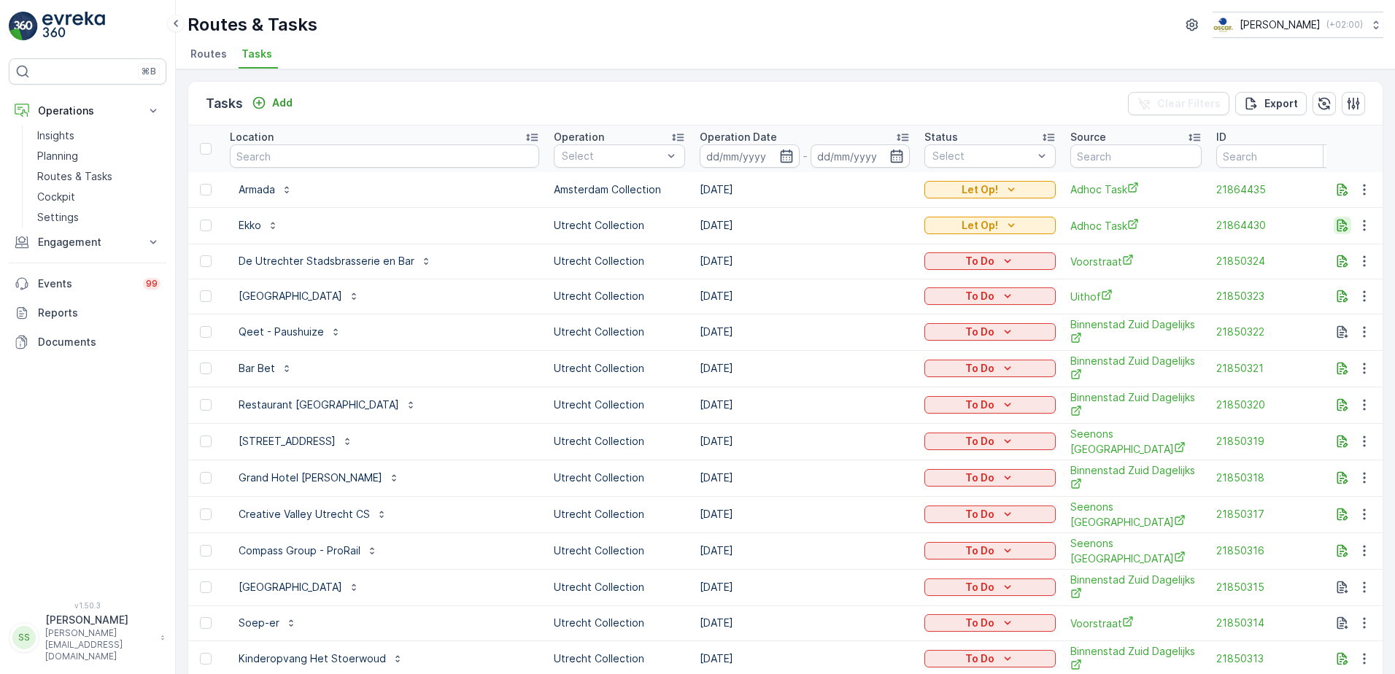
click at [1345, 221] on icon "button" at bounding box center [1343, 225] width 15 height 15
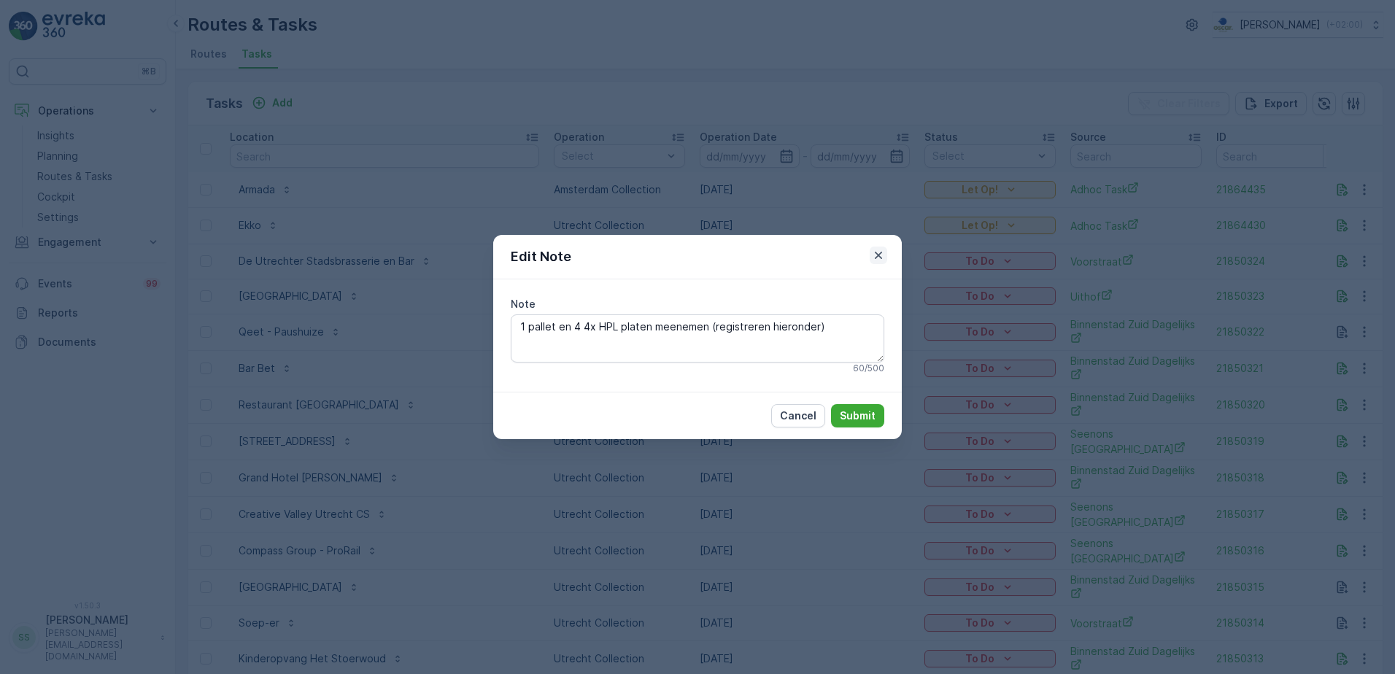
click at [880, 253] on icon "button" at bounding box center [878, 255] width 15 height 15
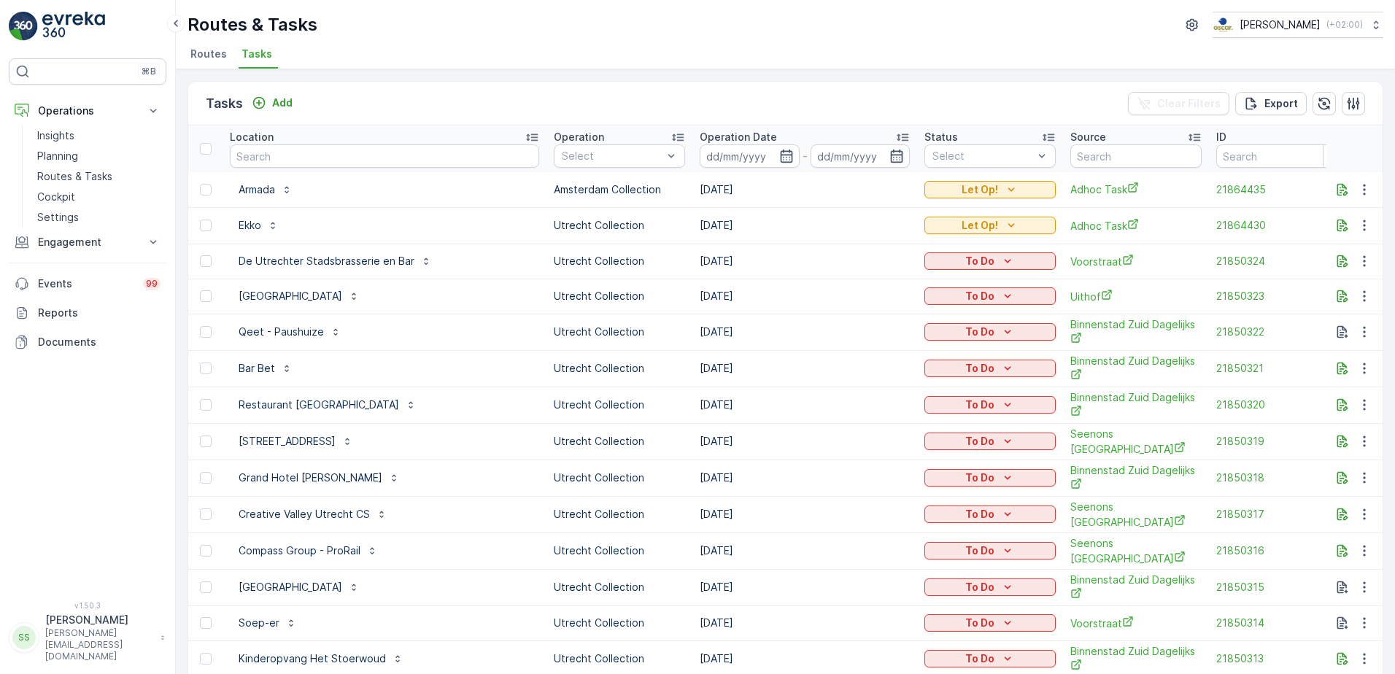
click at [795, 90] on div "Tasks Add Clear Filters Export" at bounding box center [785, 104] width 1195 height 44
drag, startPoint x: 220, startPoint y: 55, endPoint x: 330, endPoint y: 74, distance: 111.9
click at [220, 55] on span "Routes" at bounding box center [208, 54] width 36 height 15
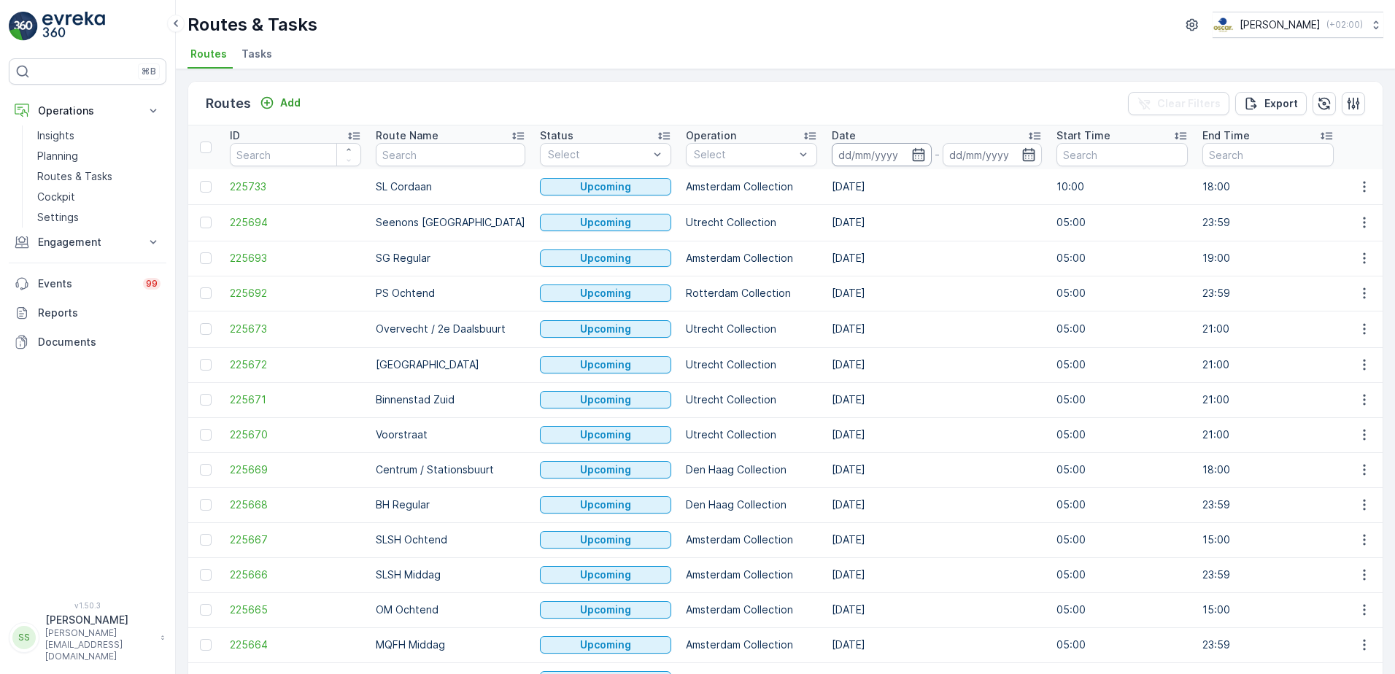
click at [861, 147] on input at bounding box center [882, 154] width 100 height 23
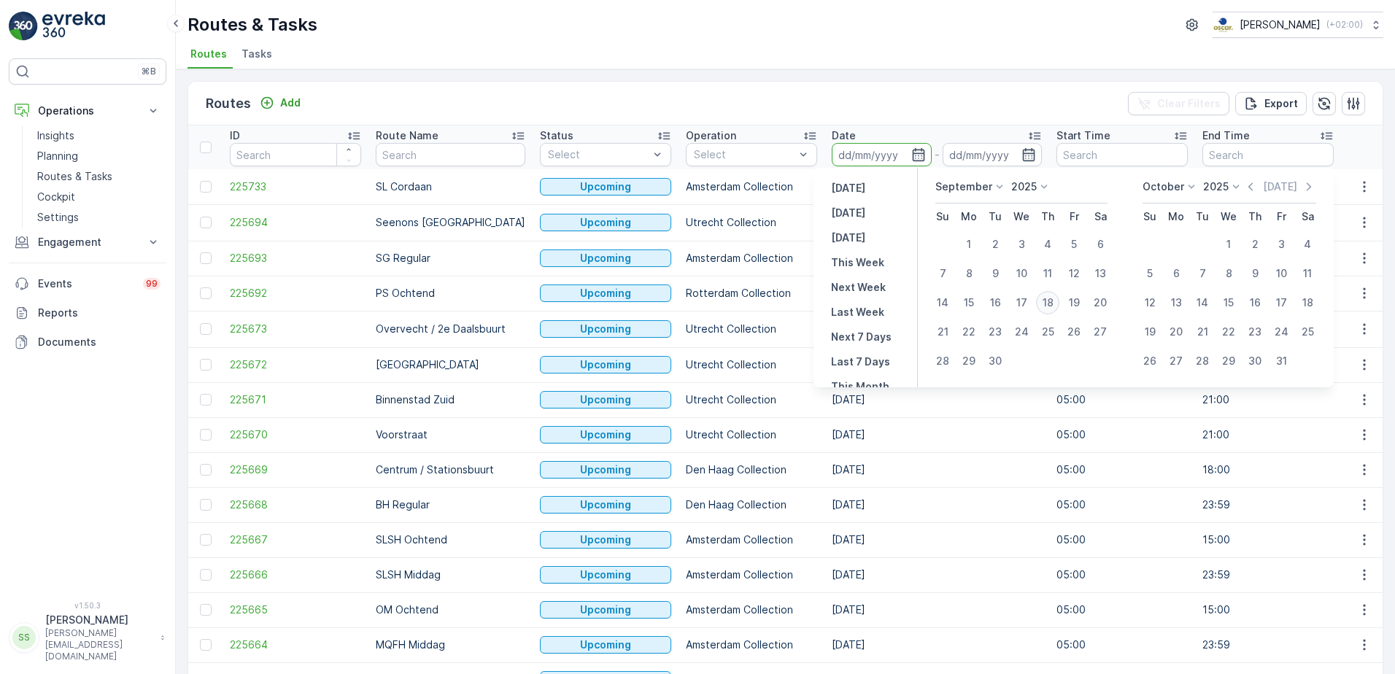
click at [1050, 307] on div "18" at bounding box center [1047, 302] width 23 height 23
type input "[DATE]"
click at [964, 96] on div "Routes Add Clear Filters Export" at bounding box center [785, 104] width 1195 height 44
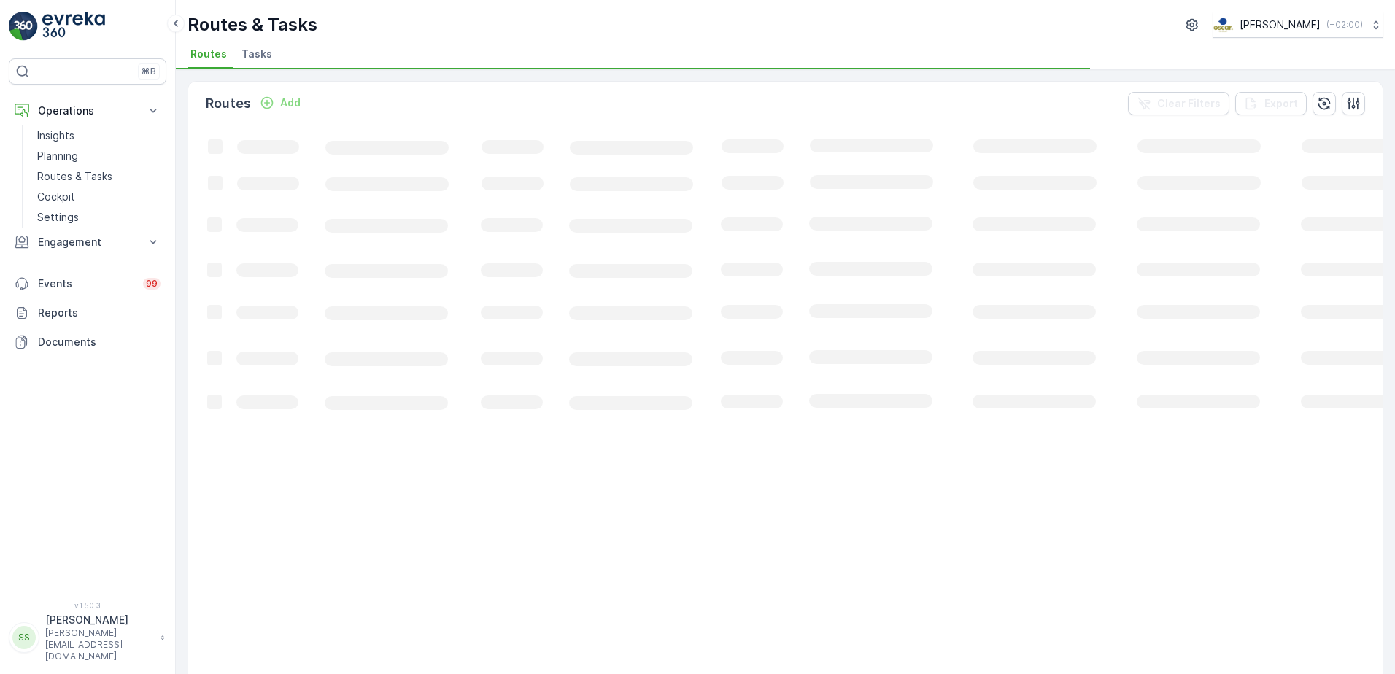
click at [413, 100] on div "Routes Add Clear Filters Export" at bounding box center [785, 104] width 1195 height 44
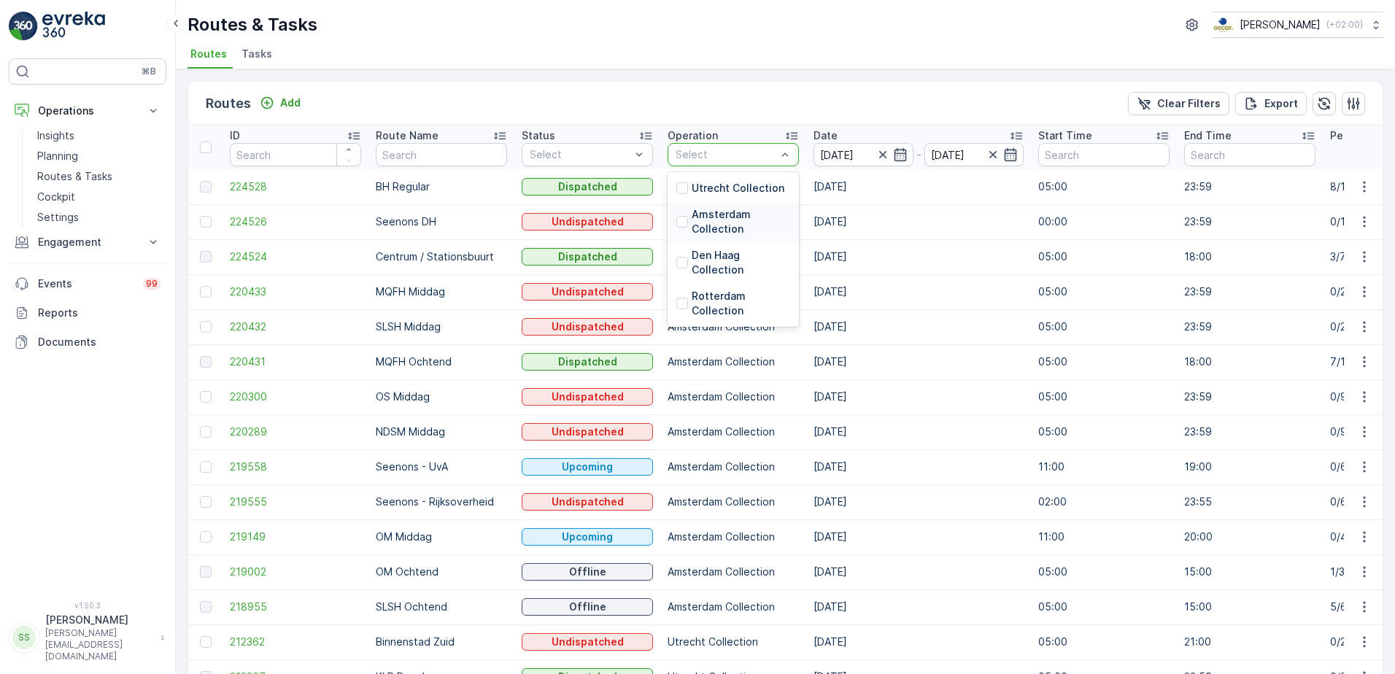
click at [688, 221] on div "Amsterdam Collection" at bounding box center [734, 221] width 114 height 29
click at [512, 108] on div "Routes Add Clear Filters Export" at bounding box center [785, 104] width 1195 height 44
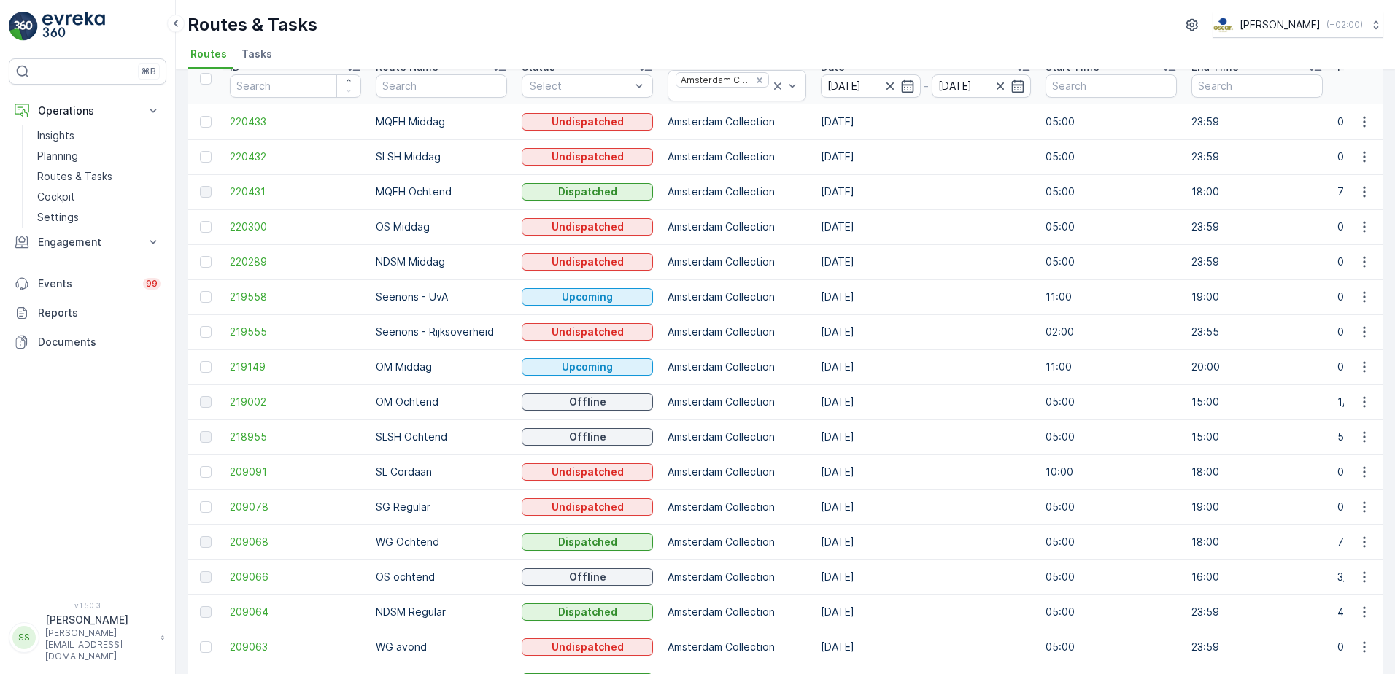
scroll to position [146, 0]
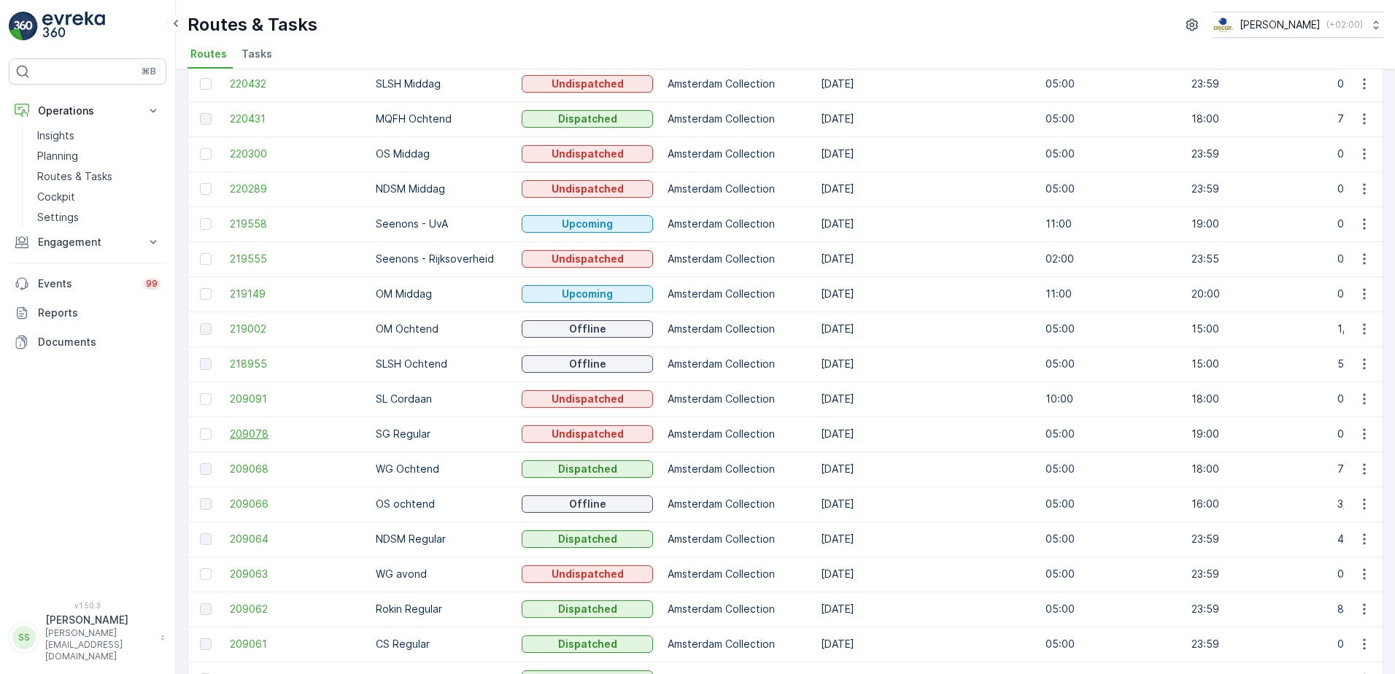
click at [261, 436] on span "209078" at bounding box center [295, 434] width 131 height 15
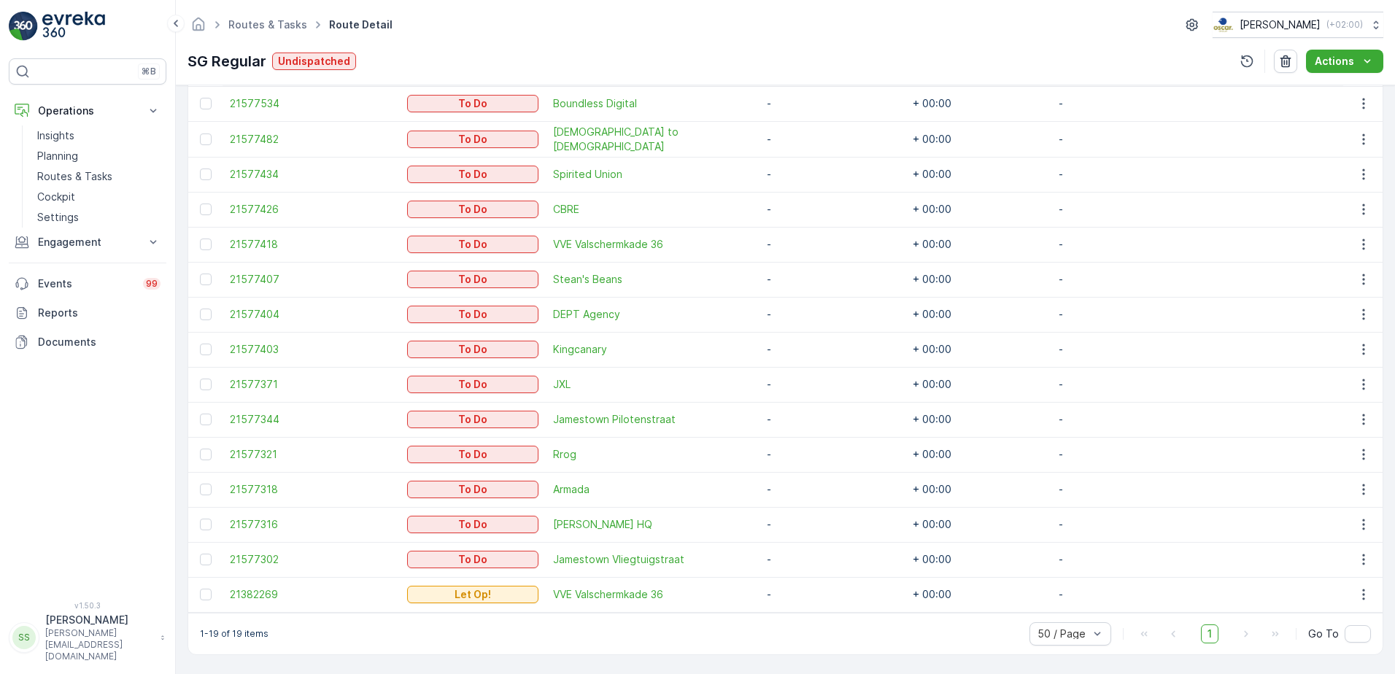
scroll to position [515, 0]
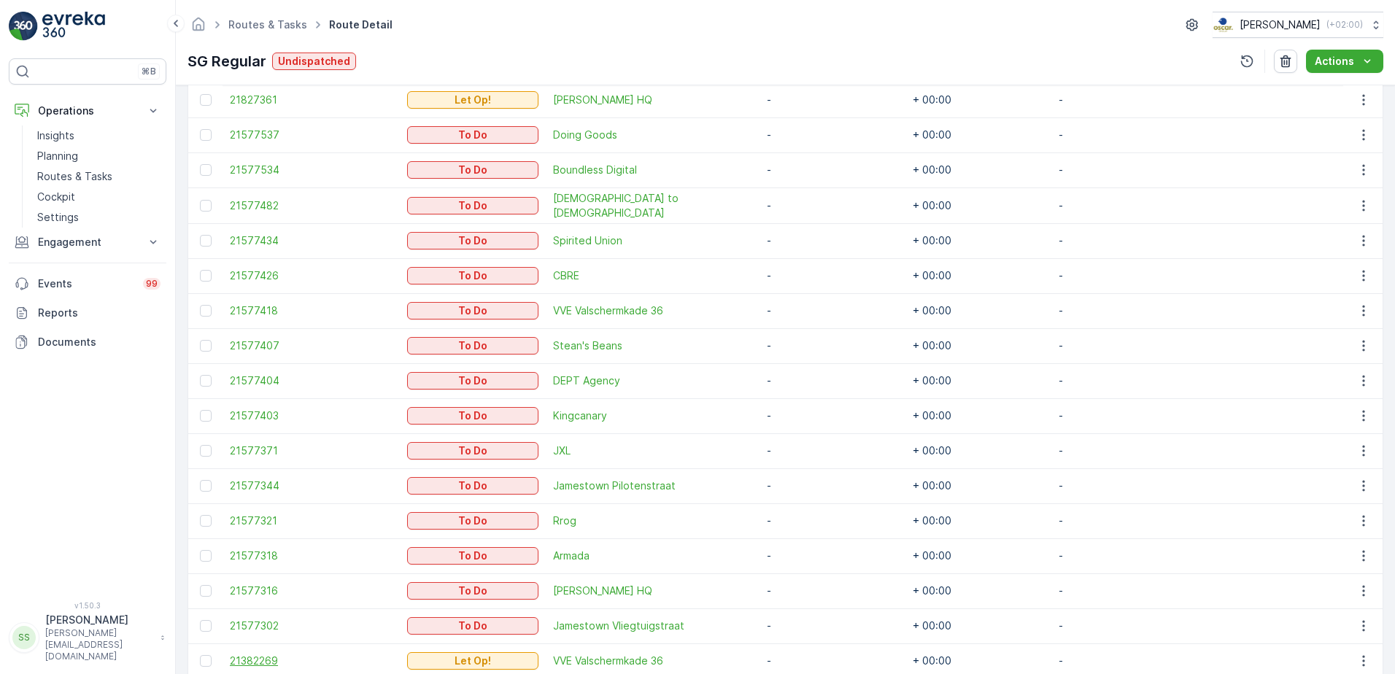
click at [261, 655] on span "21382269" at bounding box center [311, 661] width 163 height 15
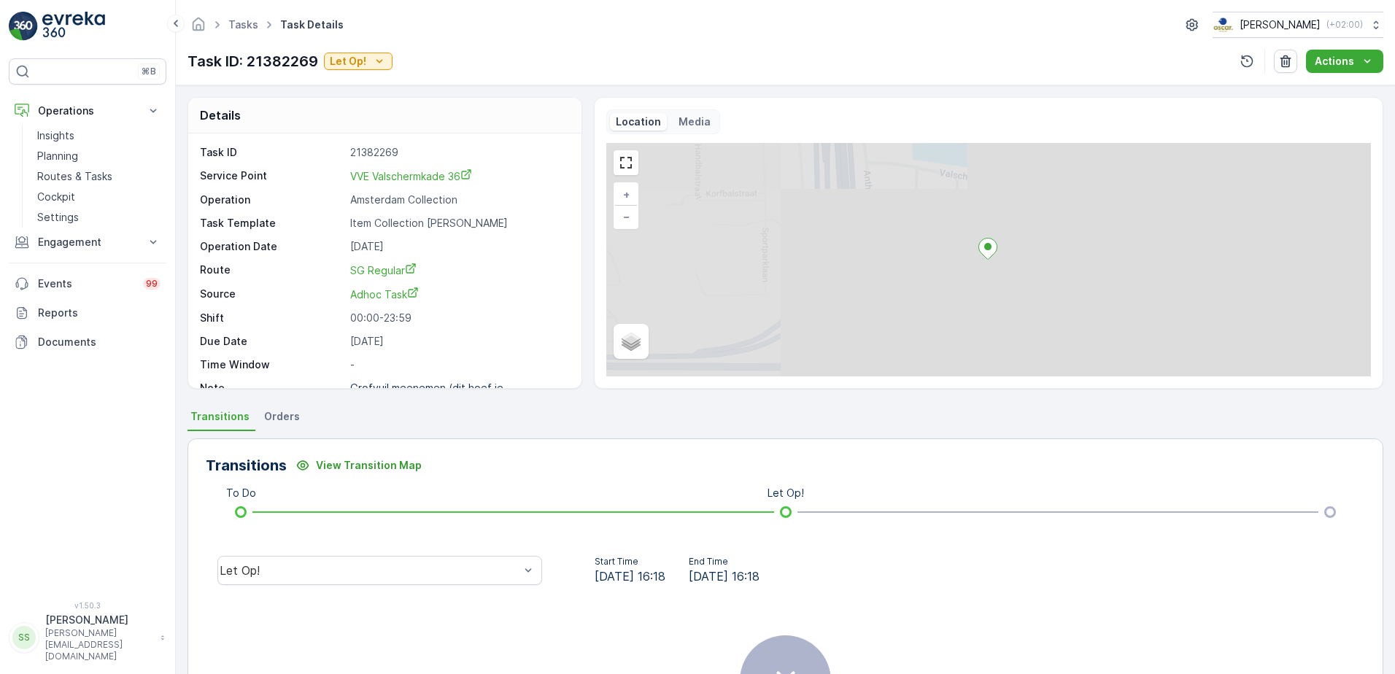
scroll to position [19, 0]
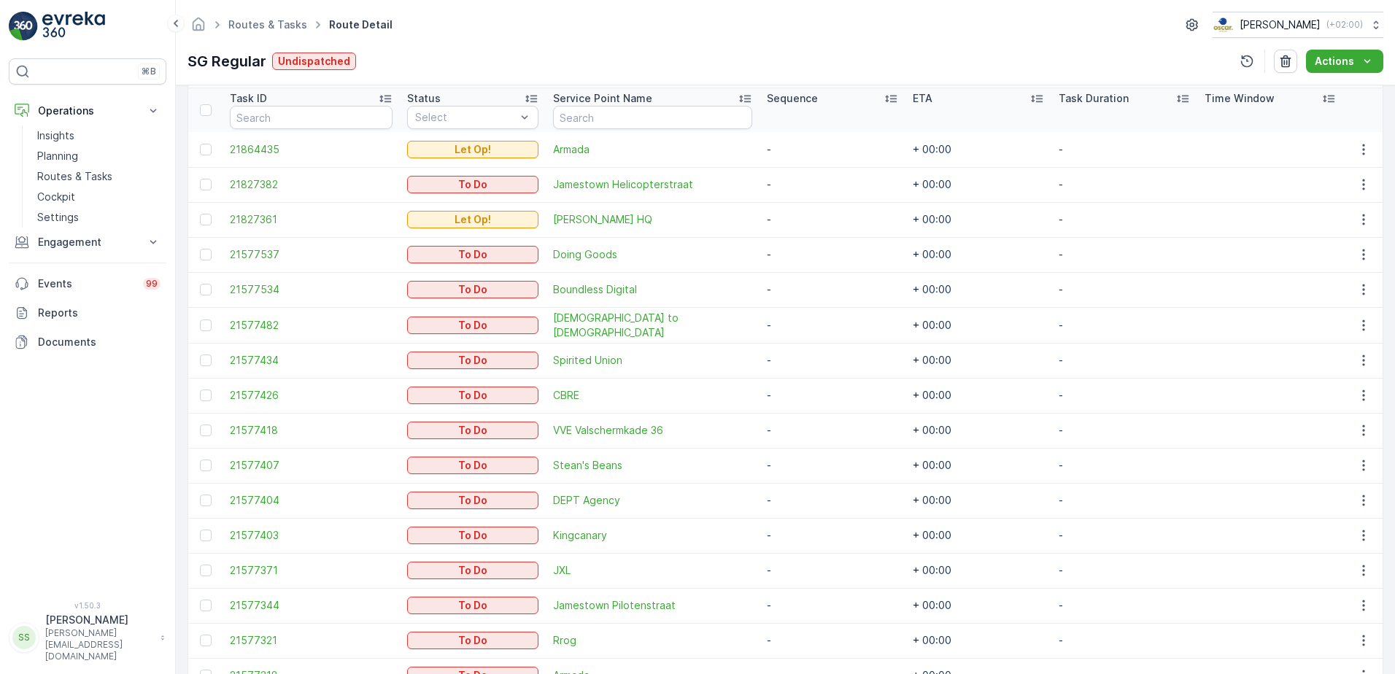
scroll to position [402, 0]
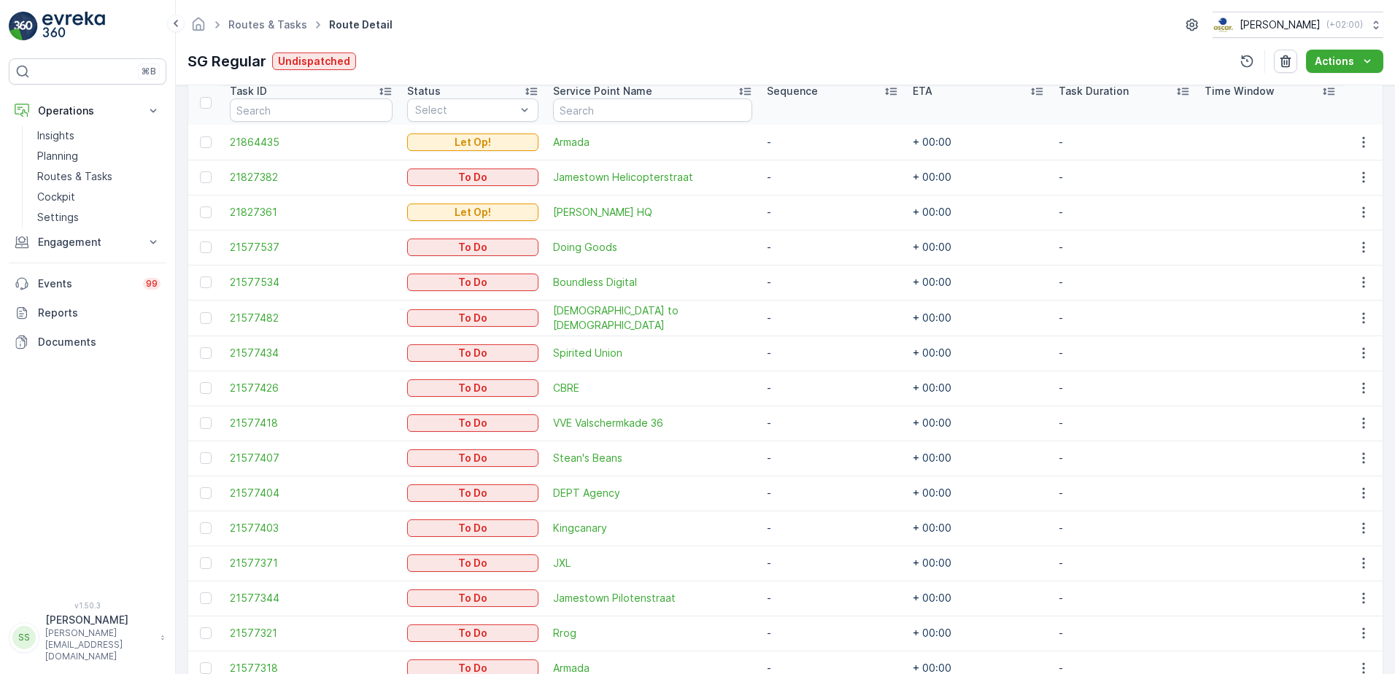
click at [431, 42] on div "Routes & Tasks Route Detail Oscar Circulair ( +02:00 ) SG Regular Undispatched …" at bounding box center [786, 42] width 1220 height 85
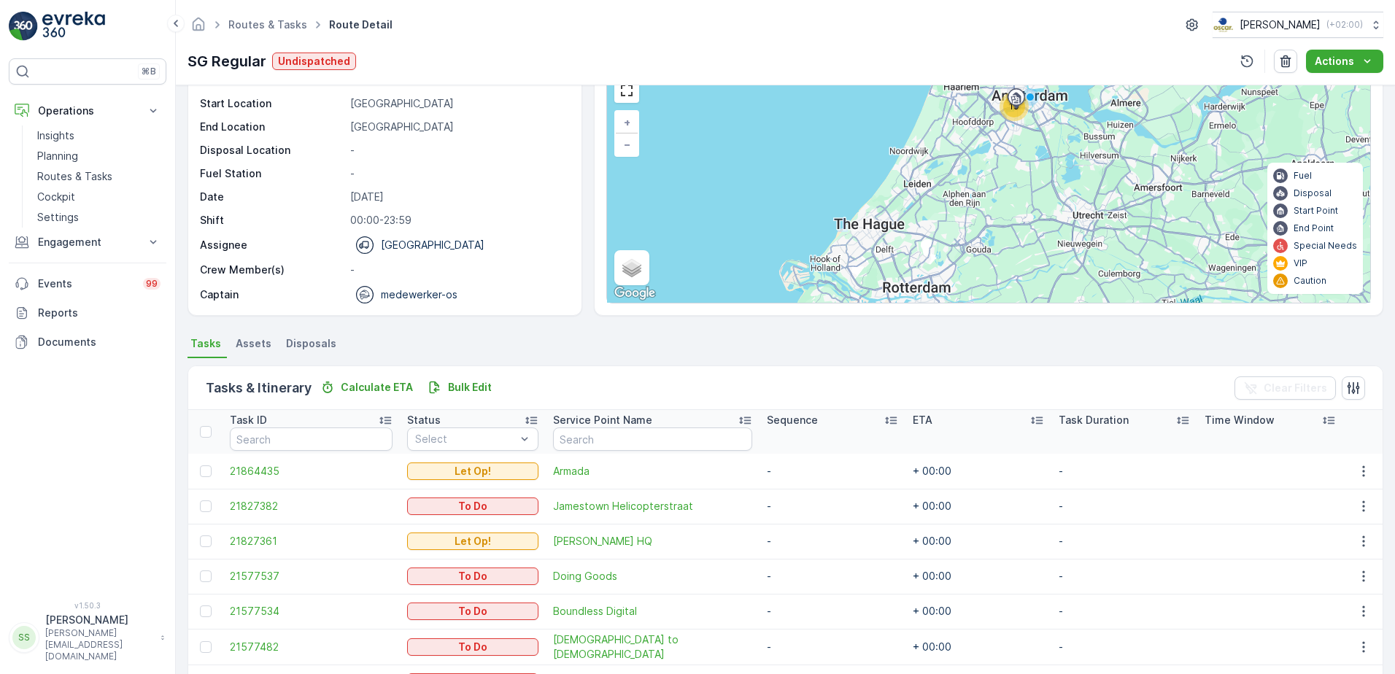
scroll to position [0, 0]
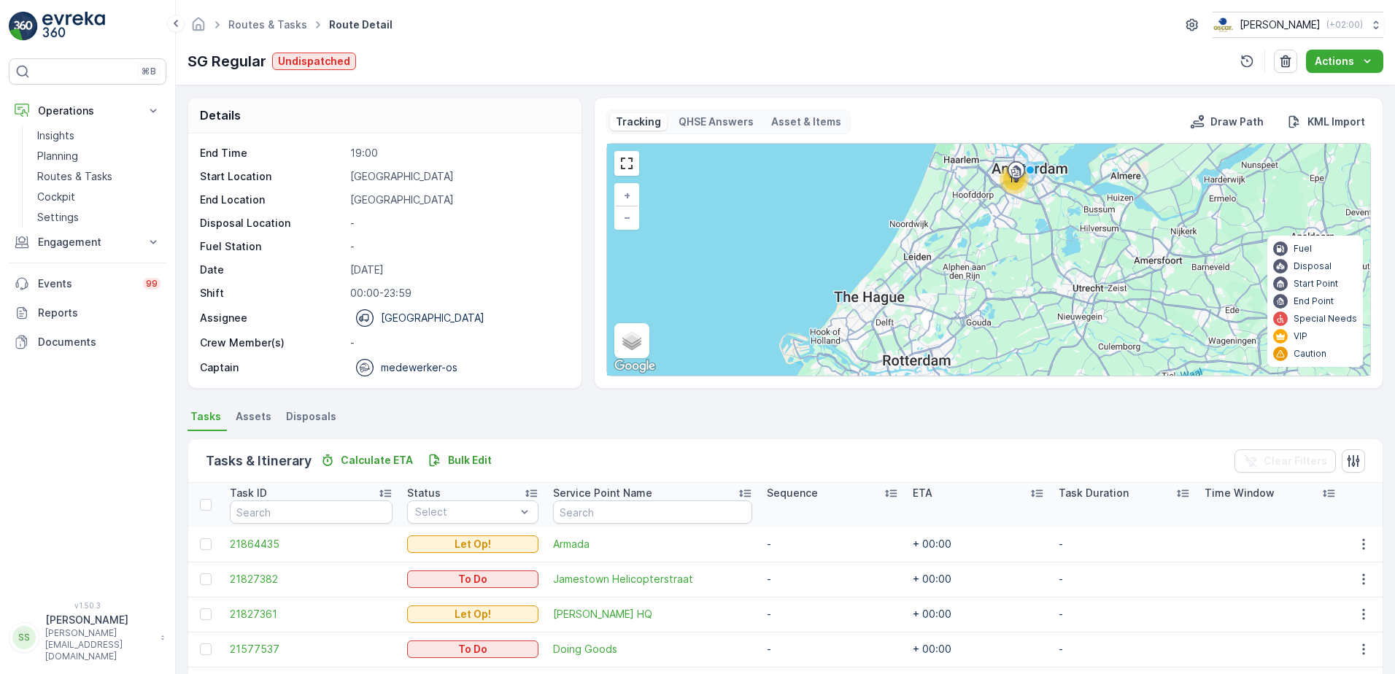
click at [569, 338] on div "Operation Amsterdam Collection Start Time 05:00 End Time 19:00 Start Location H…" at bounding box center [384, 261] width 393 height 255
click at [586, 341] on div "Details Operation Amsterdam Collection Start Time 05:00 End Time 19:00 Start Lo…" at bounding box center [786, 243] width 1196 height 292
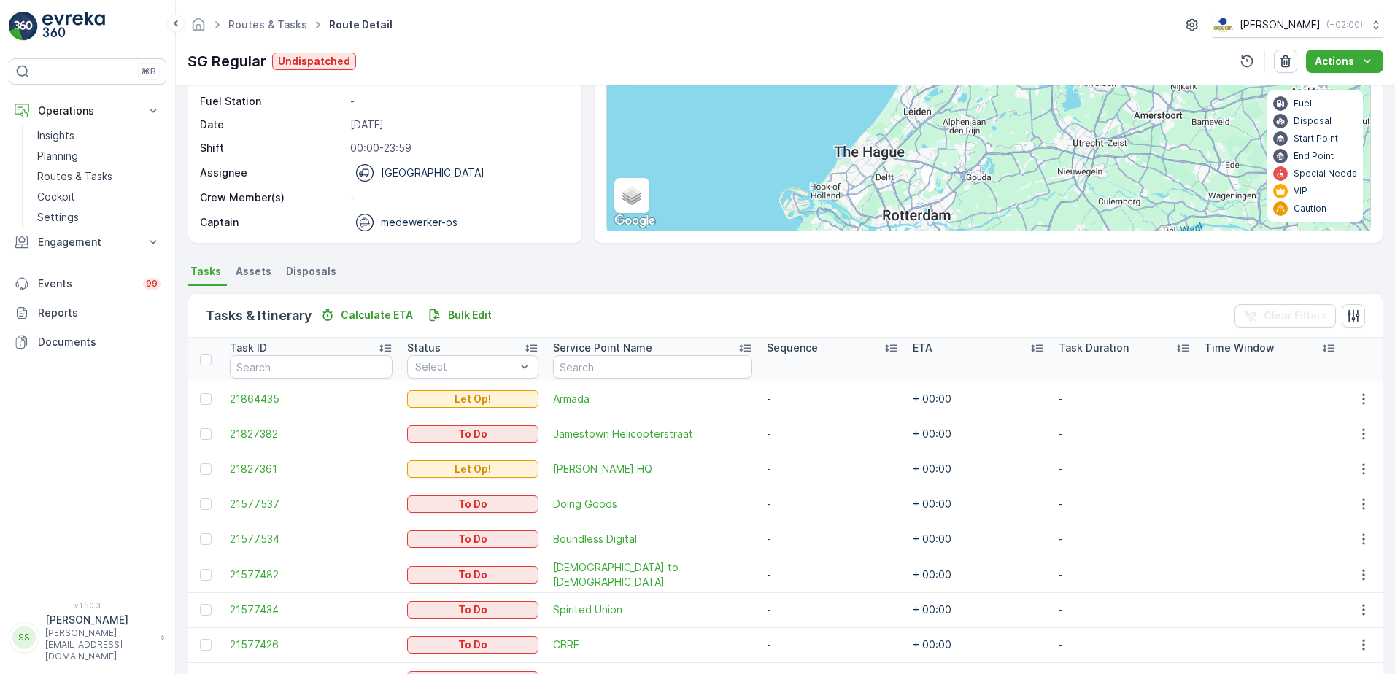
scroll to position [219, 0]
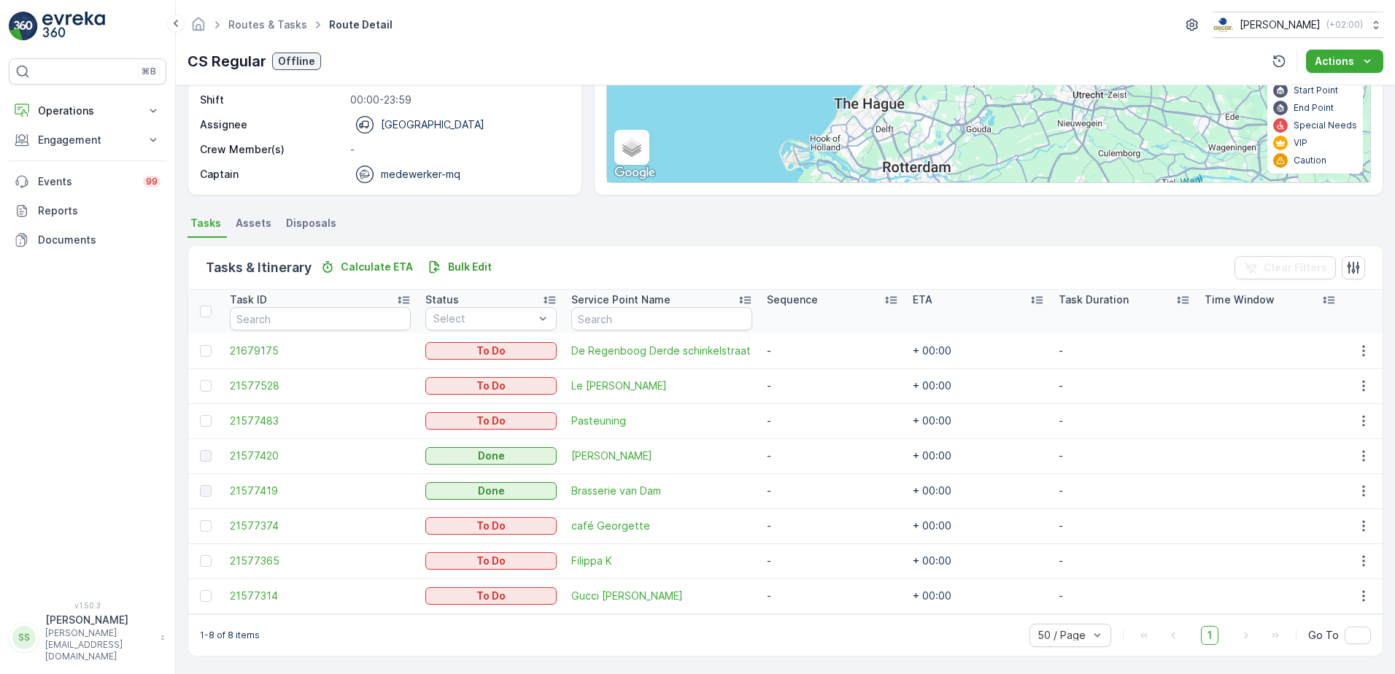
scroll to position [195, 0]
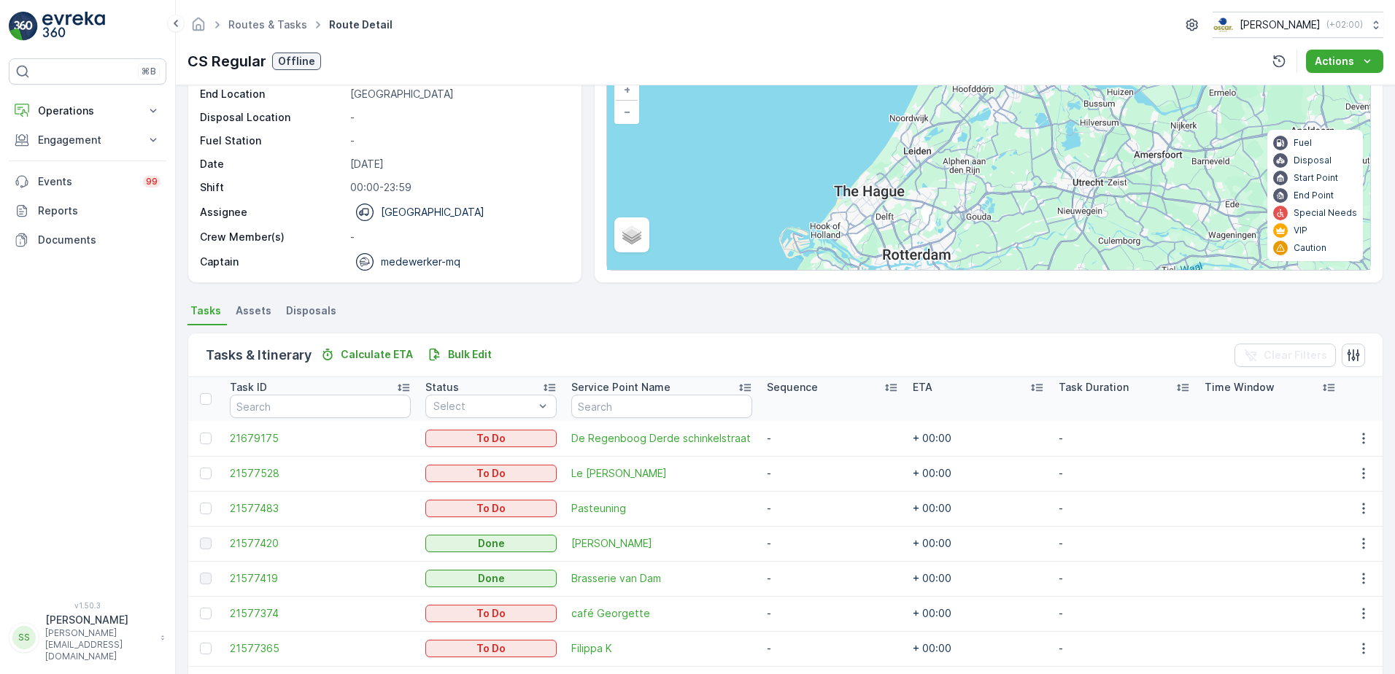
scroll to position [195, 0]
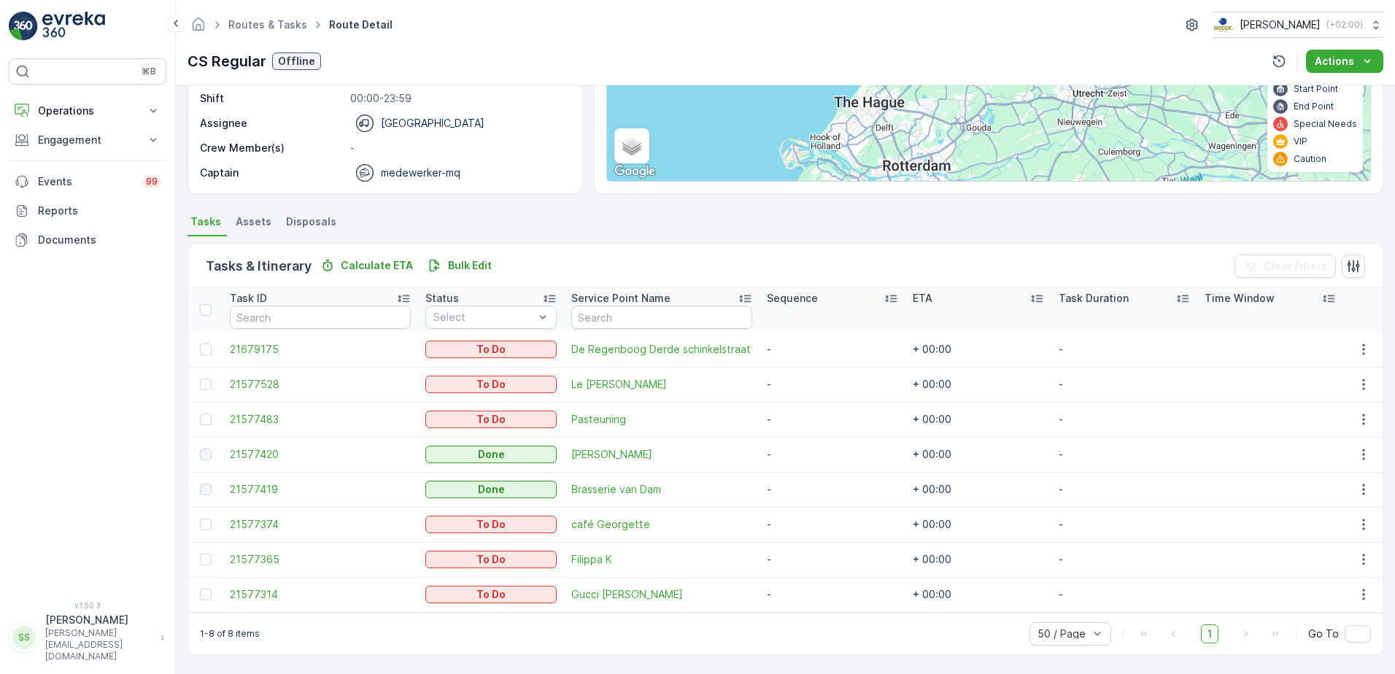
click at [415, 224] on ul "Tasks Assets Disposals" at bounding box center [786, 224] width 1196 height 25
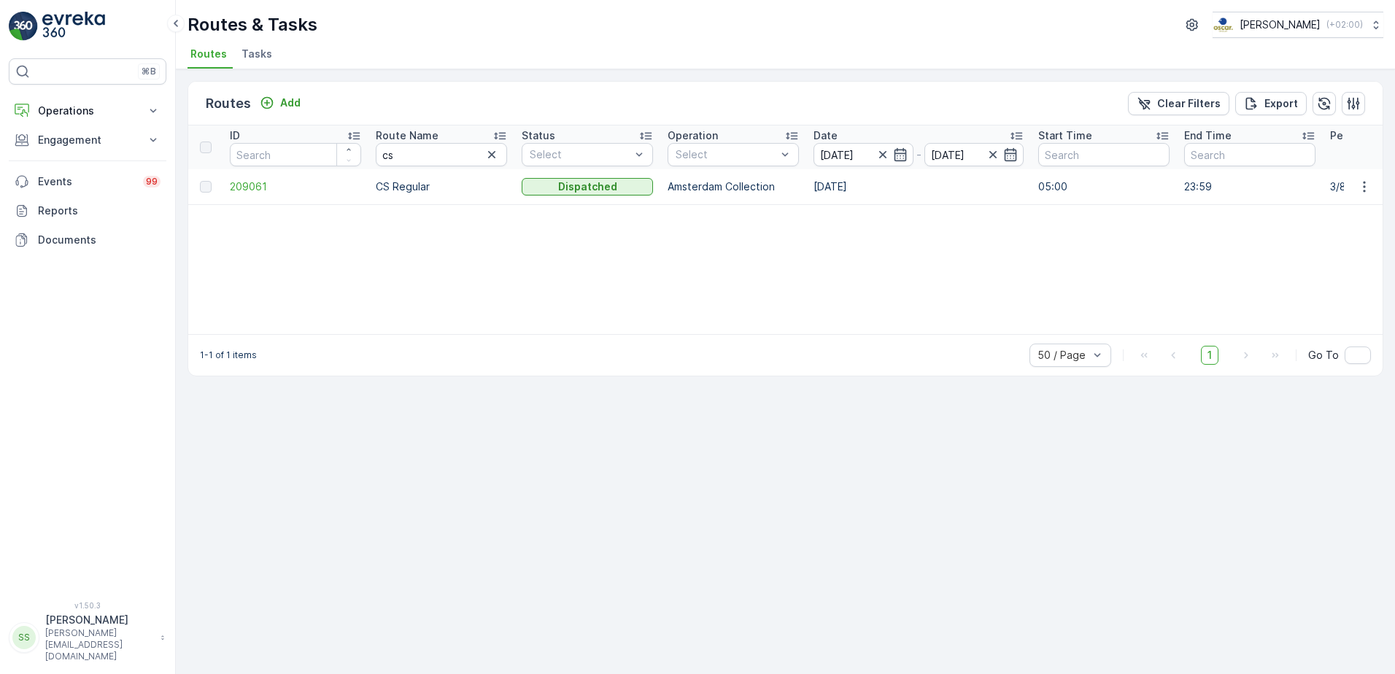
click at [658, 116] on div "Routes Add Clear Filters Export" at bounding box center [785, 104] width 1195 height 44
click at [504, 104] on div "Routes Add Clear Filters Export" at bounding box center [785, 104] width 1195 height 44
click at [268, 183] on span "209061" at bounding box center [295, 187] width 131 height 15
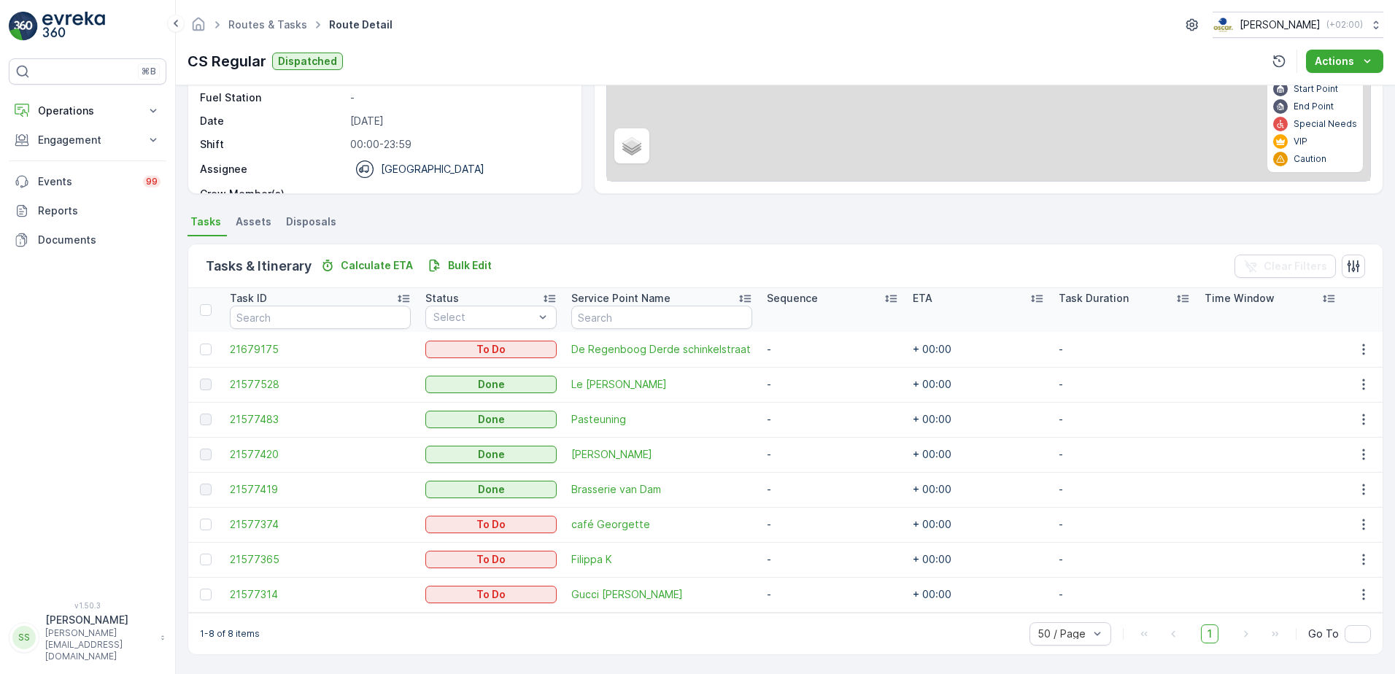
scroll to position [202, 0]
